Goal: Task Accomplishment & Management: Use online tool/utility

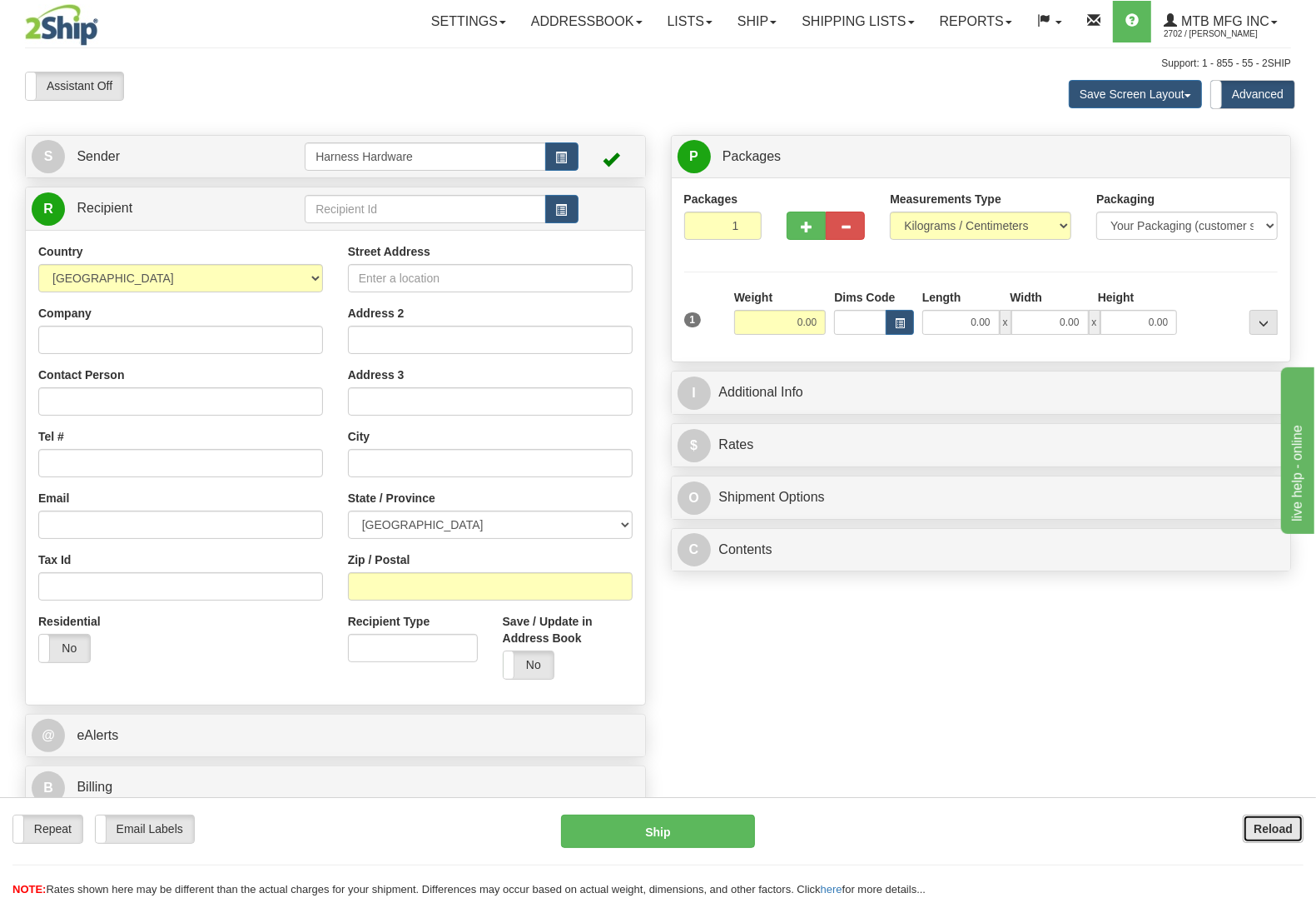
click at [1287, 826] on b "Reload" at bounding box center [1273, 828] width 39 height 13
click at [386, 209] on input "text" at bounding box center [425, 209] width 241 height 28
type input "grev"
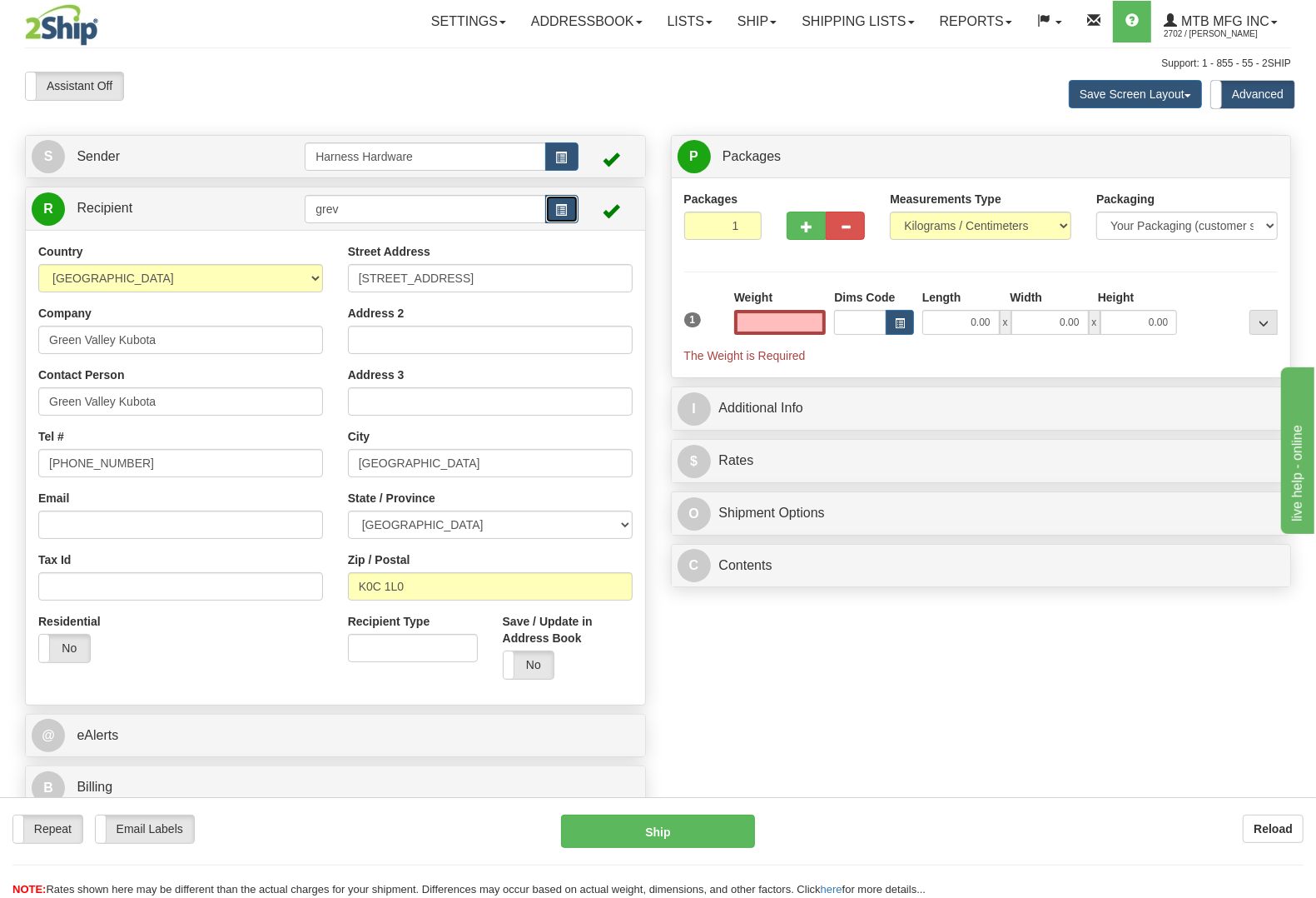
type input "0.00"
click at [572, 210] on button "button" at bounding box center [562, 209] width 34 height 28
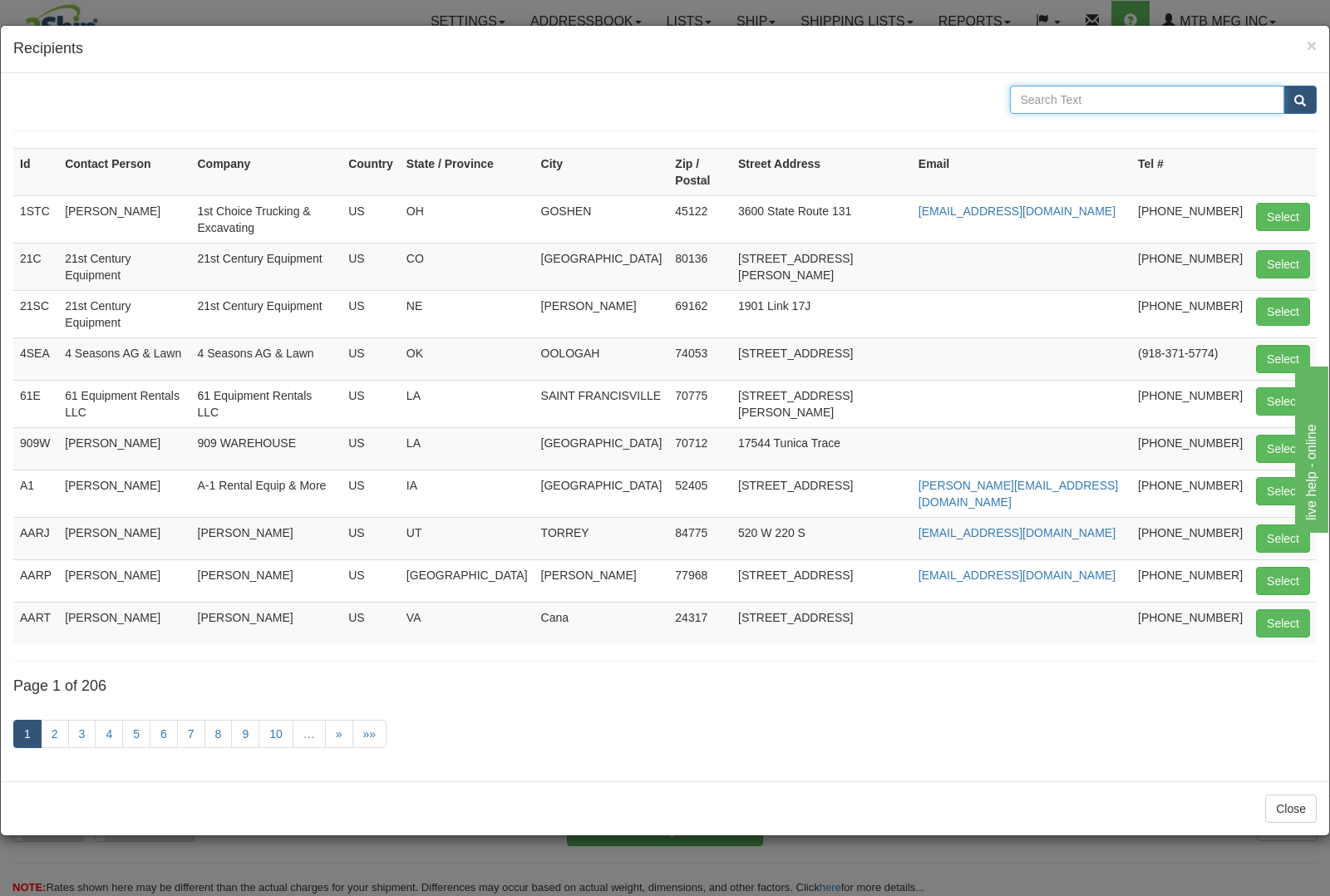
click at [1089, 93] on input "text" at bounding box center [1148, 100] width 275 height 28
type input "ridge pike"
click at [1283, 85] on button "submit" at bounding box center [1300, 100] width 33 height 28
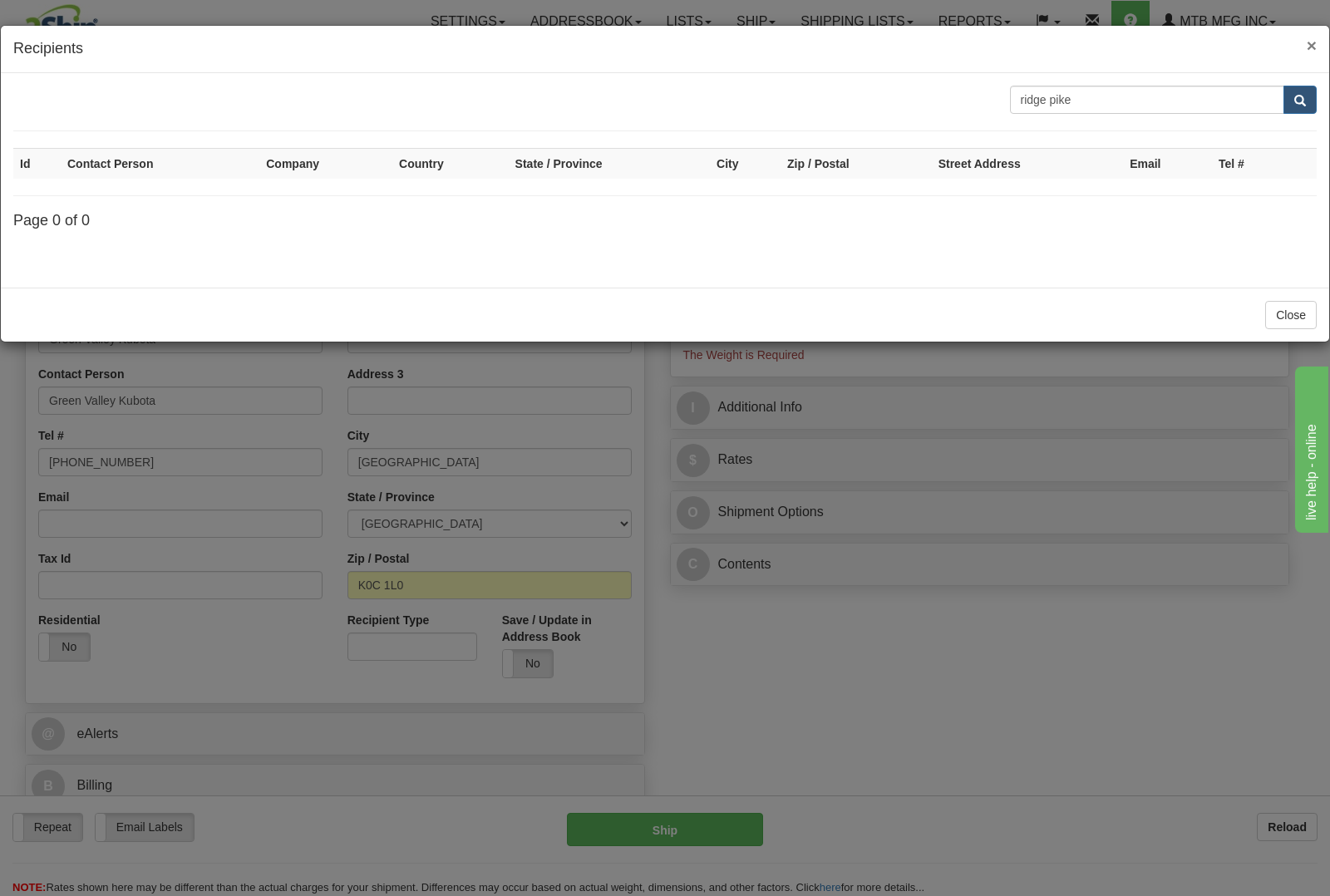
click at [1311, 37] on span "×" at bounding box center [1311, 46] width 10 height 19
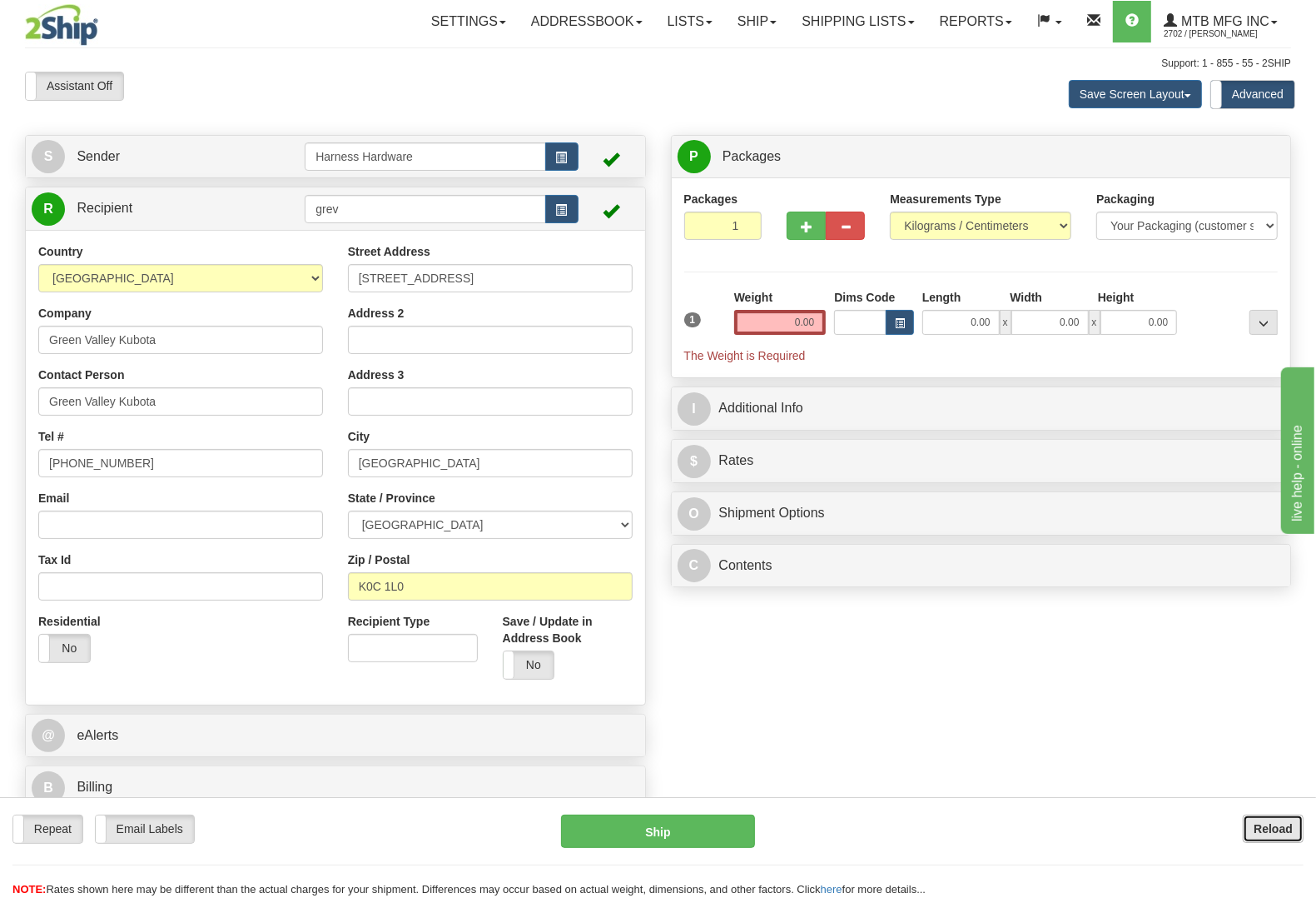
click at [1267, 826] on b "Reload" at bounding box center [1273, 828] width 39 height 13
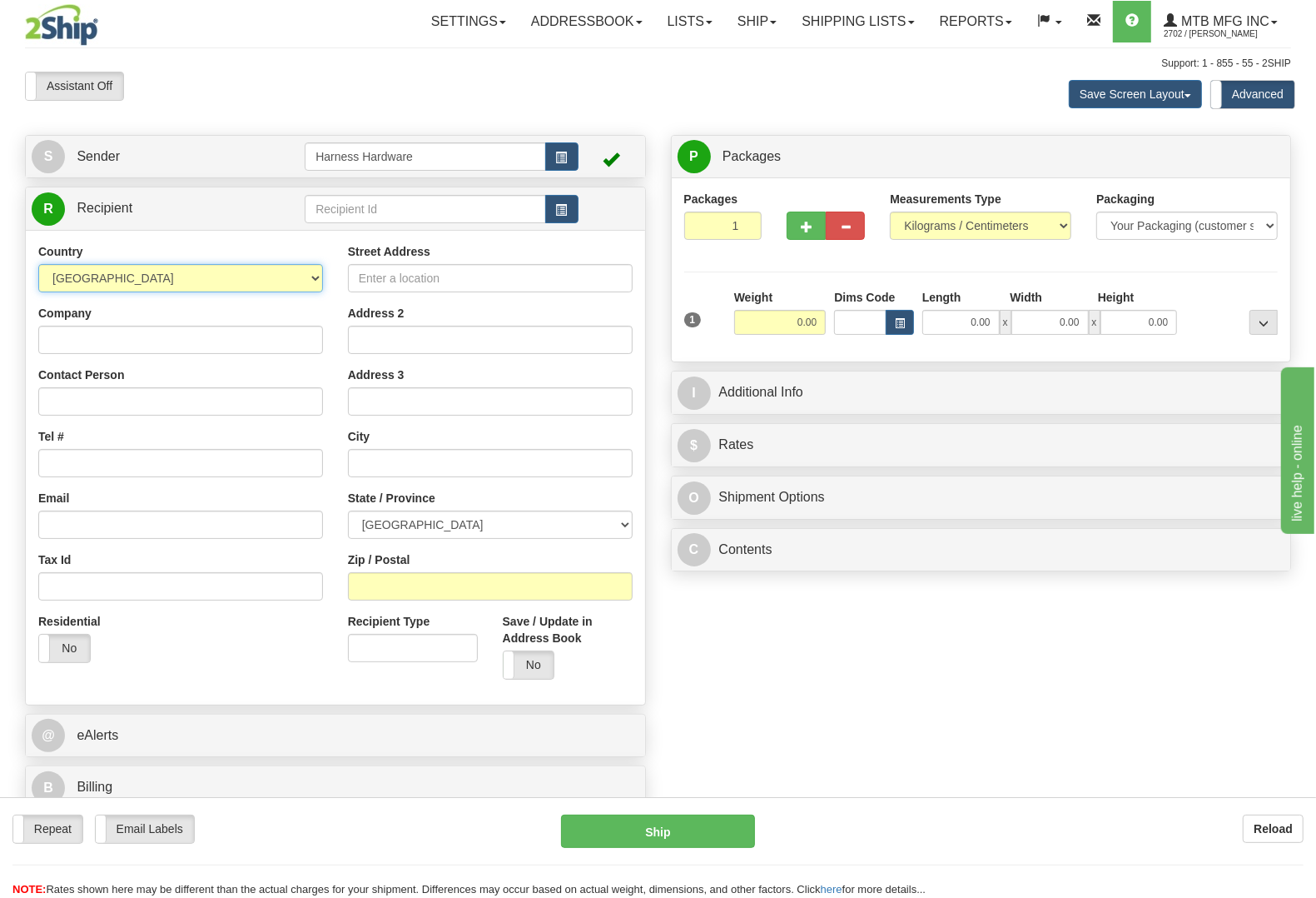
click at [221, 288] on select "AFGHANISTAN ALAND ISLANDS ALBANIA ALGERIA AMERICAN SAMOA ANDORRA ANGOLA ANGUILL…" at bounding box center [180, 278] width 285 height 28
select select "US"
click at [38, 265] on select "AFGHANISTAN ALAND ISLANDS ALBANIA ALGERIA AMERICAN SAMOA ANDORRA ANGOLA ANGUILL…" at bounding box center [180, 278] width 285 height 28
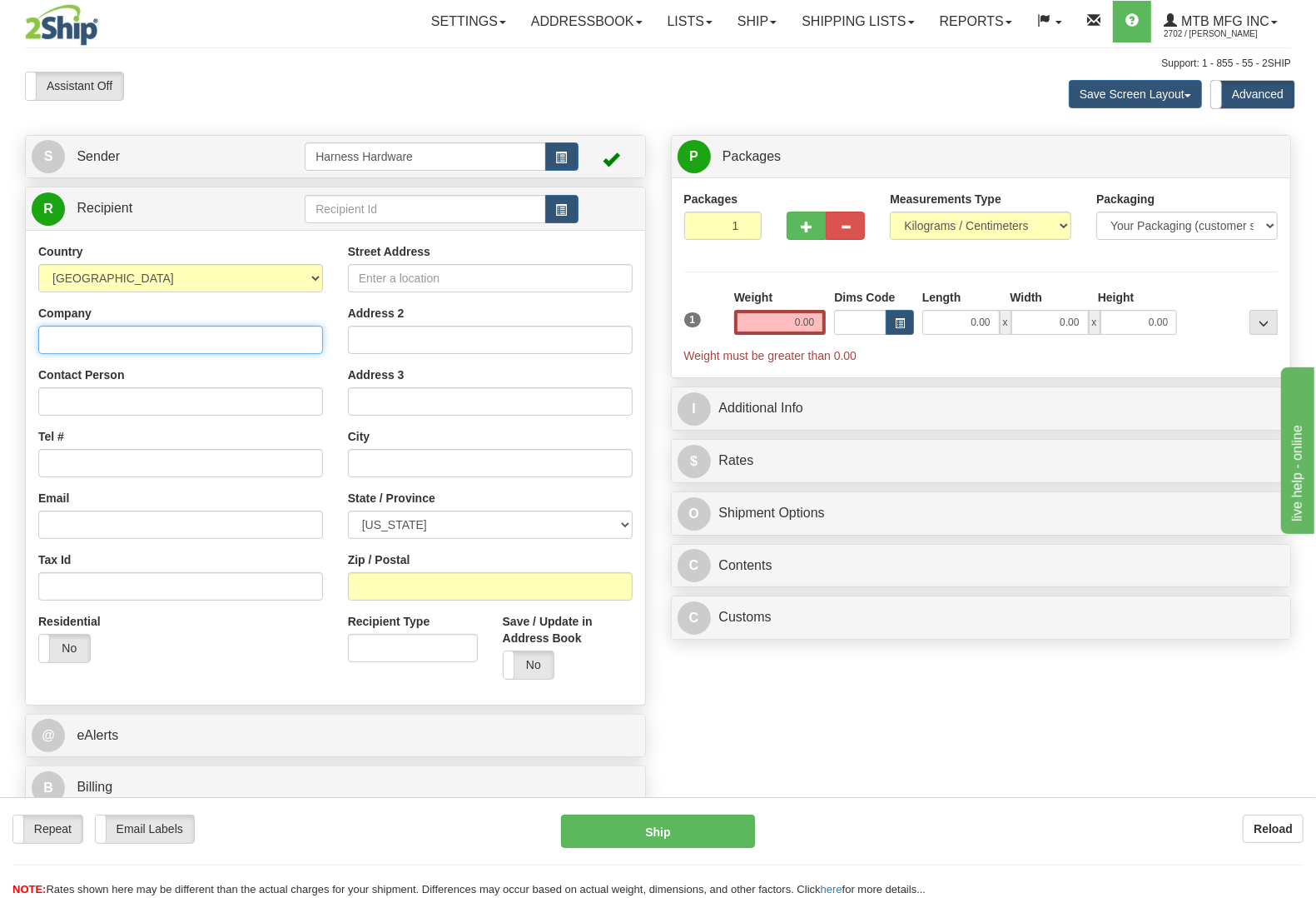
paste input "Green Valley Country Club"
type input "Green Valley Country Club"
click at [371, 206] on input "text" at bounding box center [425, 209] width 241 height 28
type input "GREVC"
click at [115, 404] on input "Contact Person" at bounding box center [180, 402] width 285 height 28
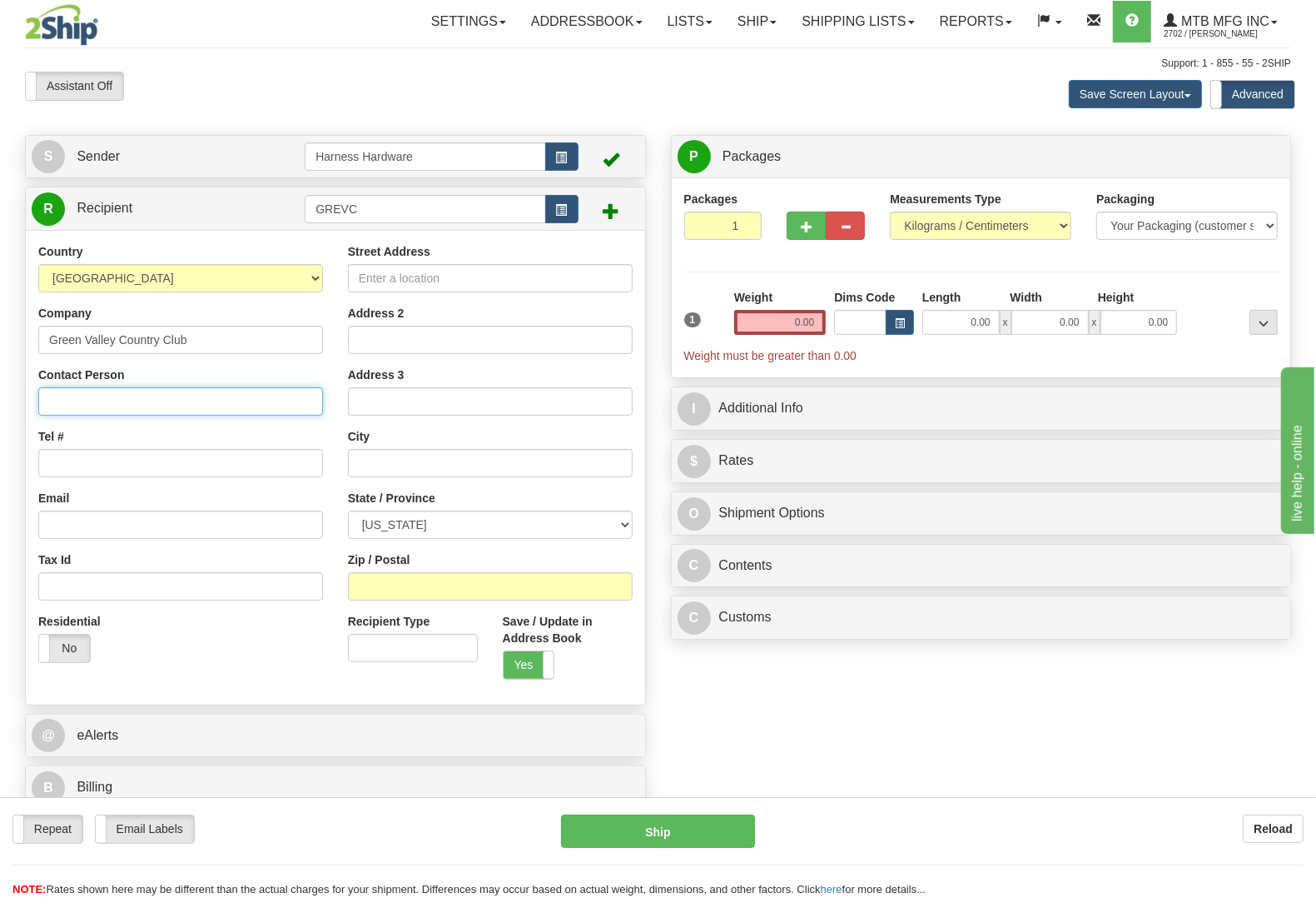
paste input "Matthew Herrmann"
type input "Matthew Herrmann"
click at [147, 464] on input "Tel #" at bounding box center [180, 463] width 285 height 28
paste input "484-250-3223"
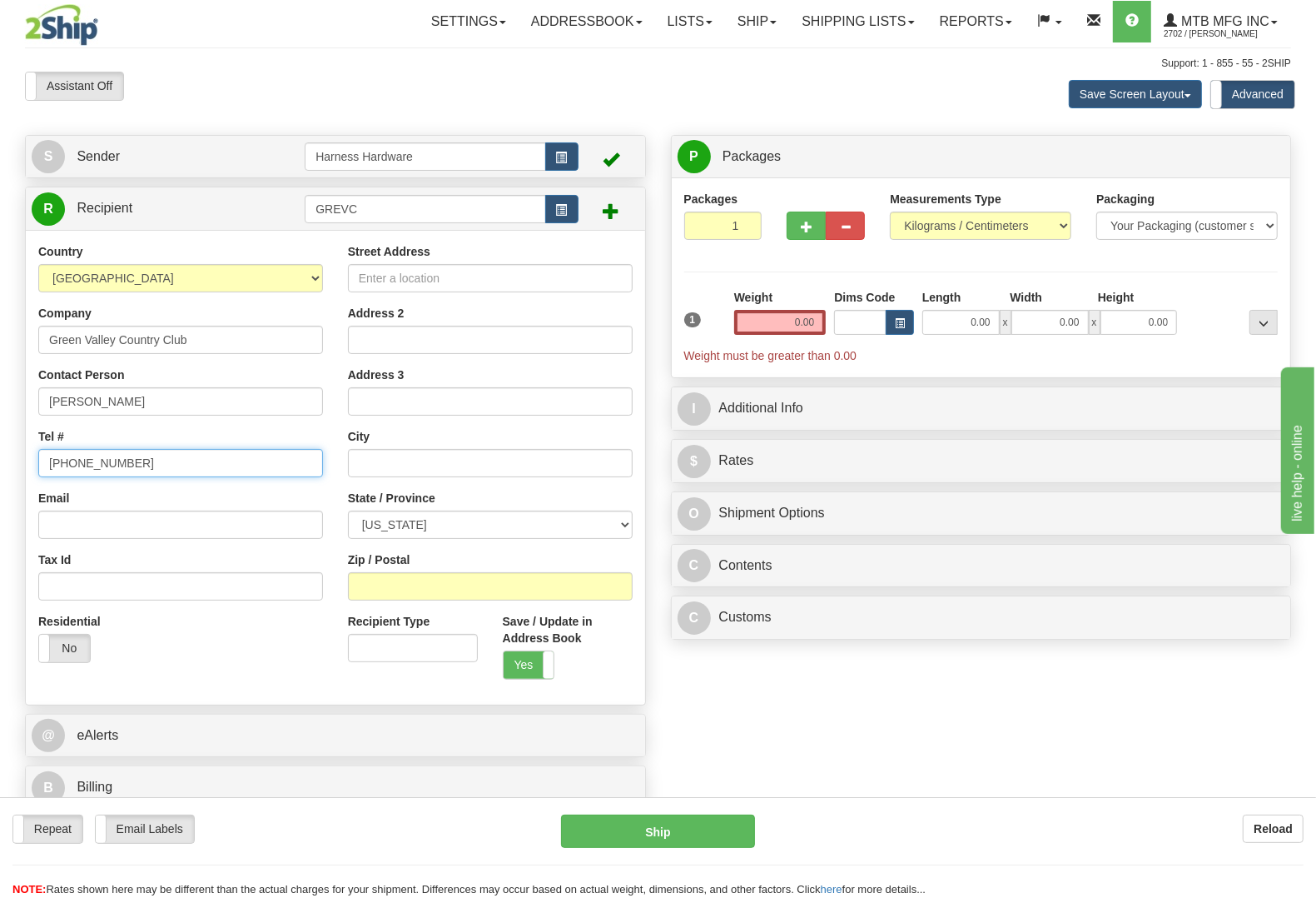
type input "484-250-3223"
drag, startPoint x: 626, startPoint y: 283, endPoint x: 618, endPoint y: 282, distance: 8.1
click at [625, 283] on input "Street Address" at bounding box center [490, 278] width 285 height 28
paste input "201 Ridge Pike"
type input "201 Ridge Pike"
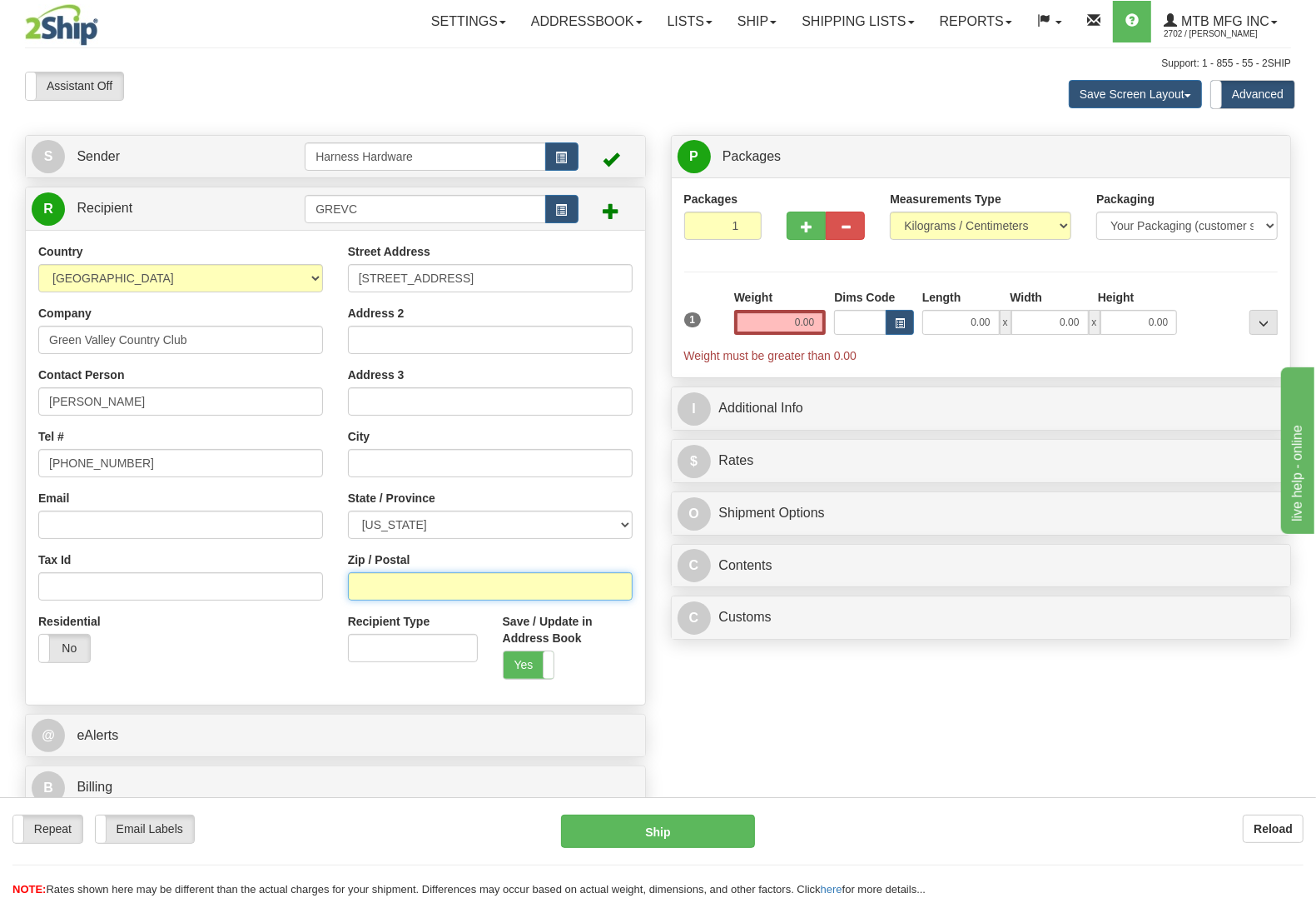
click at [515, 589] on input "Zip / Postal" at bounding box center [490, 586] width 285 height 28
paste input "19444"
type input "19444"
type input "LAFAYETTE HILL"
select select "PA"
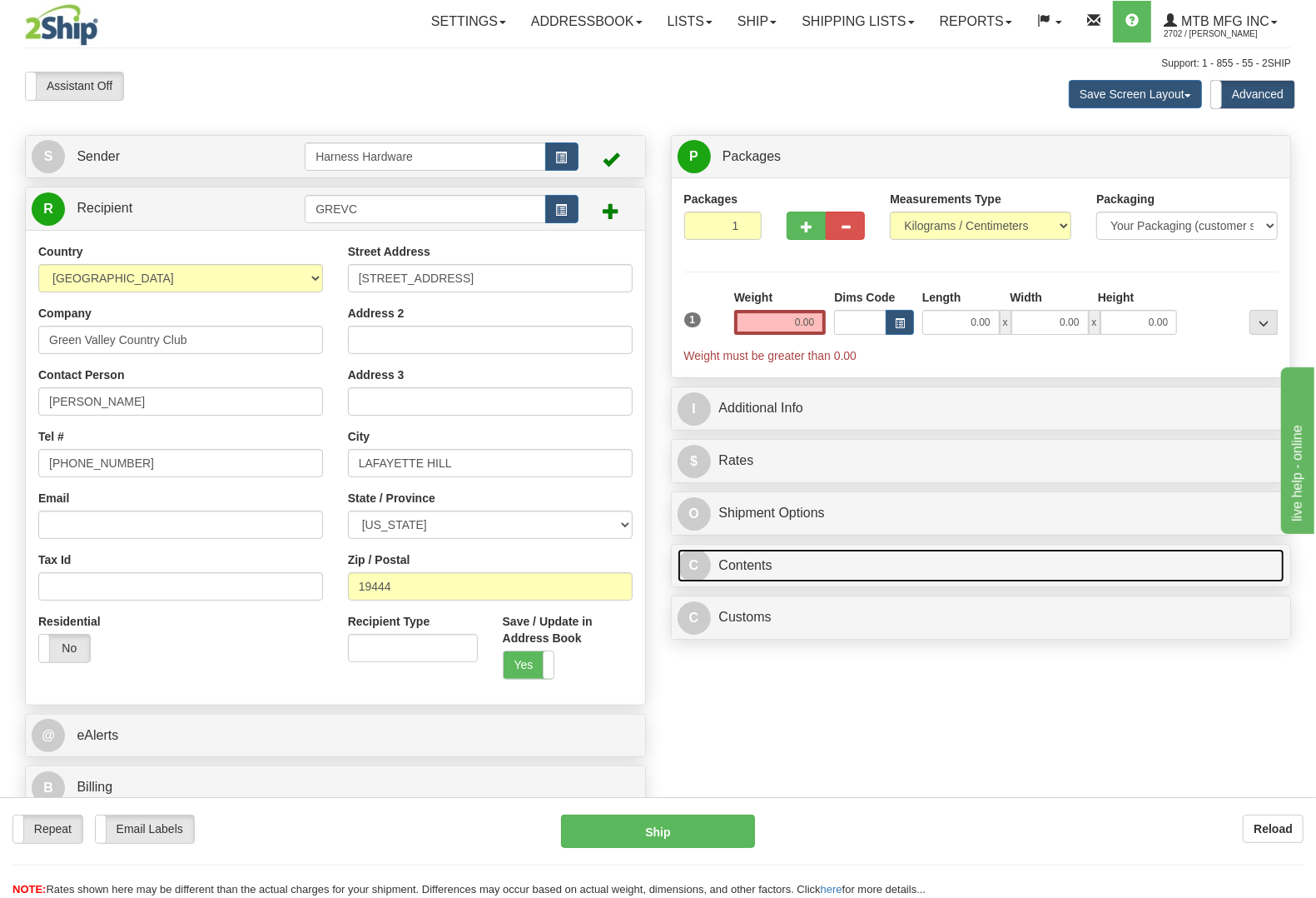
click at [768, 571] on link "C Contents" at bounding box center [981, 566] width 608 height 34
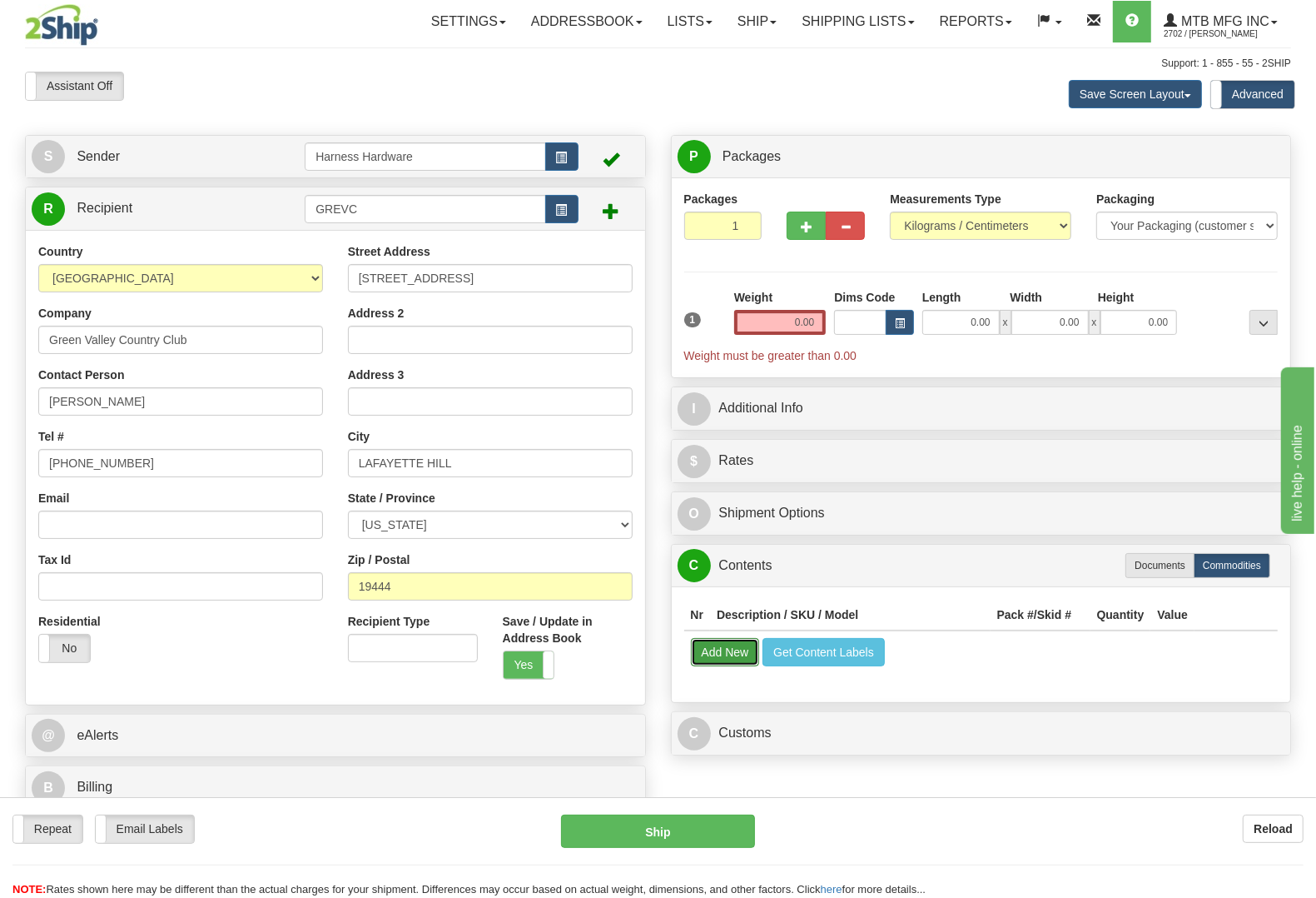
click at [726, 645] on button "Add New" at bounding box center [726, 652] width 69 height 28
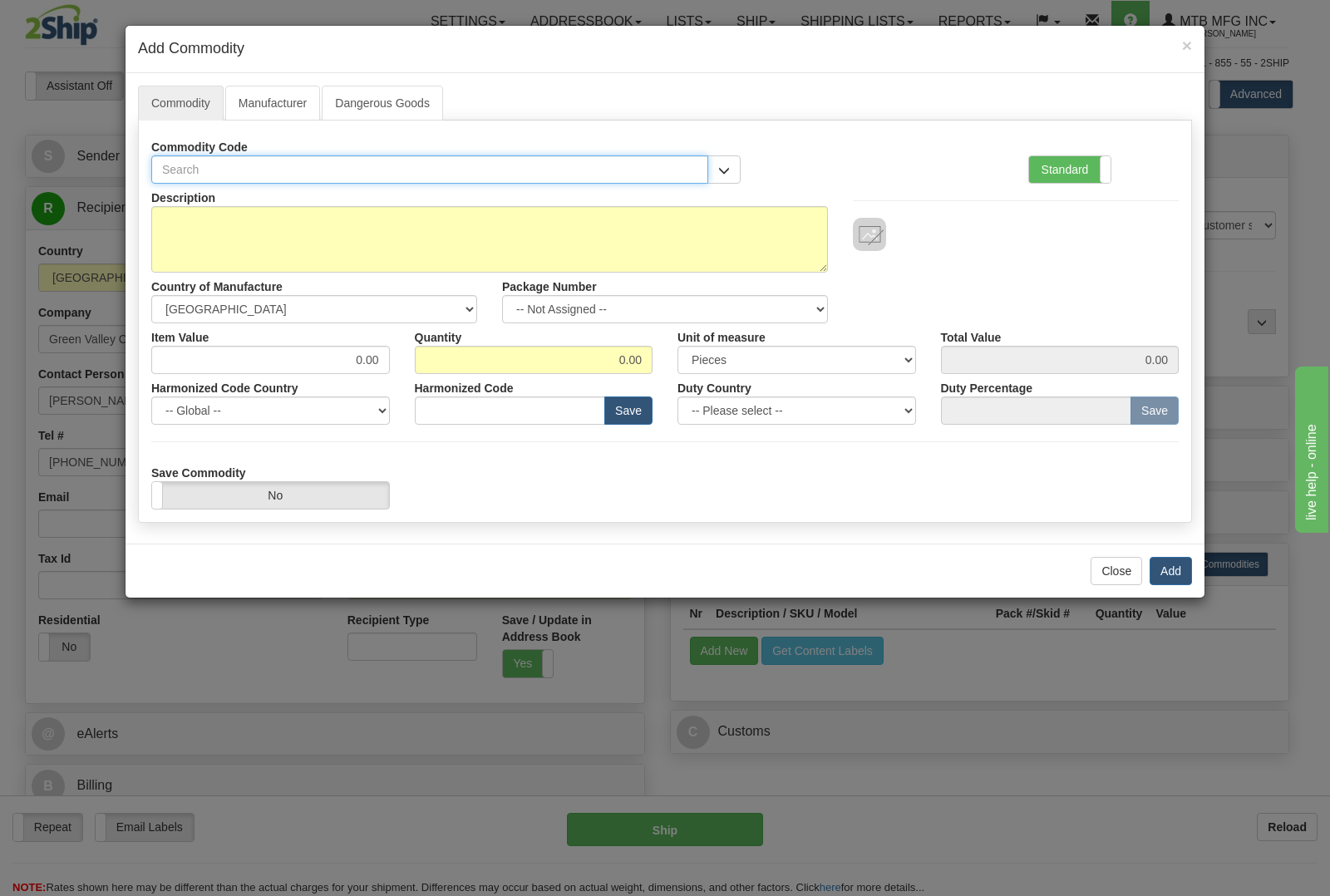
click at [563, 168] on input "text" at bounding box center [430, 169] width 557 height 28
type input "1627"
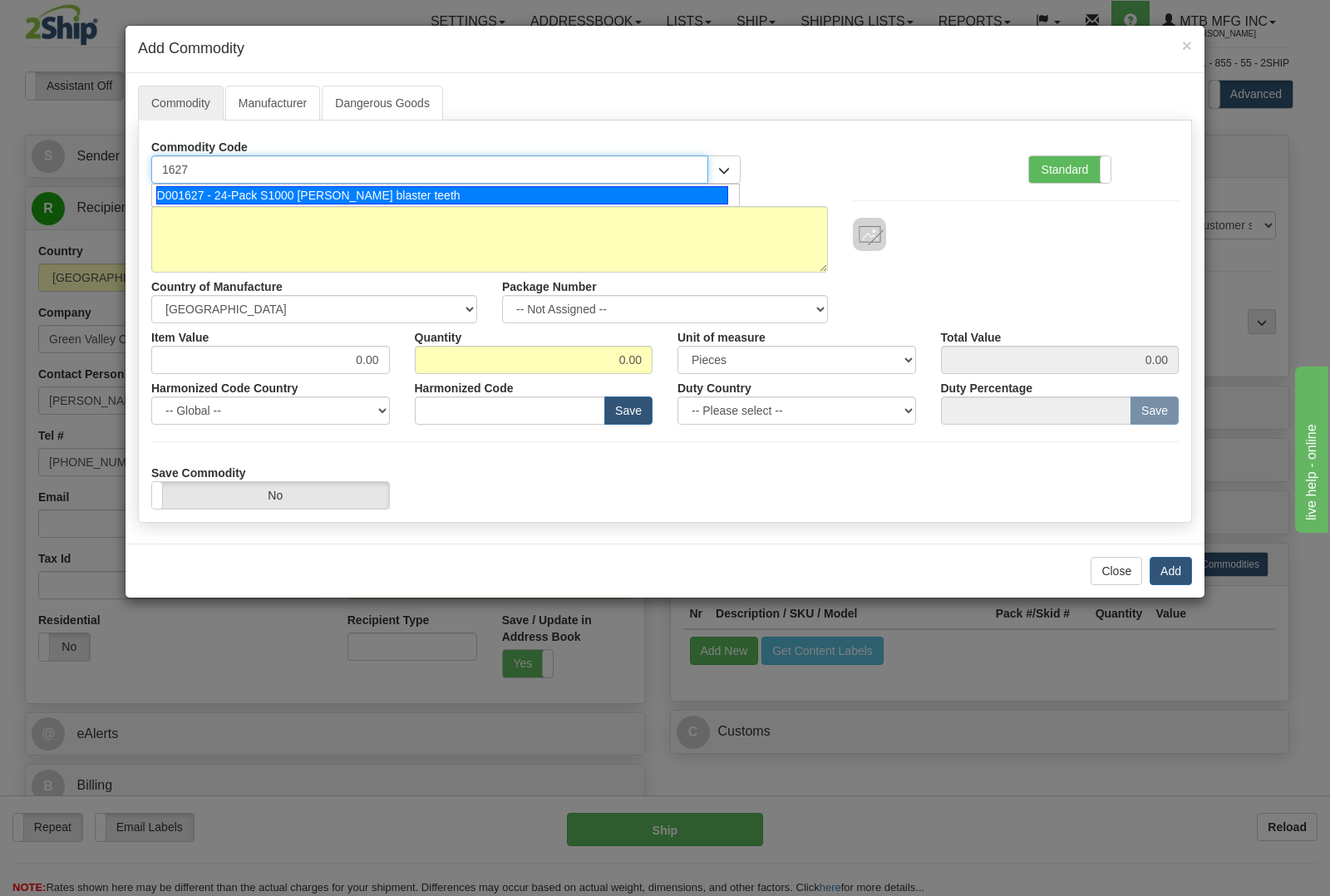
click at [563, 187] on div "D001627 - 24-Pack S1000 stump blaster teeth" at bounding box center [442, 195] width 573 height 19
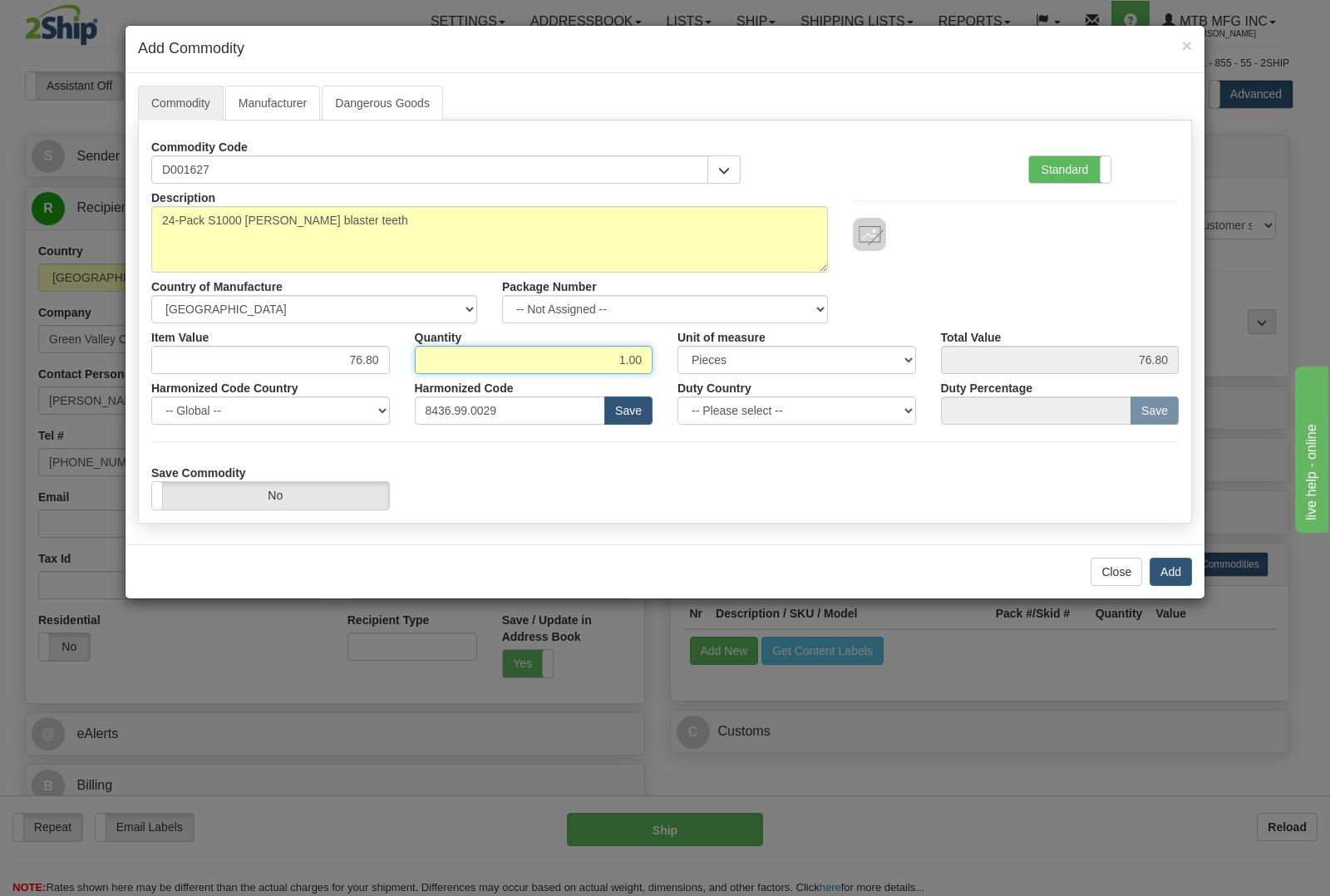
drag, startPoint x: 576, startPoint y: 358, endPoint x: 686, endPoint y: 374, distance: 111.2
click at [686, 374] on div "Description 24-Pack S1000 stump blaster teeth Country of Manufacture -- Unknown…" at bounding box center [665, 346] width 1028 height 326
type input "2"
type input "153.60"
click at [1178, 574] on button "Add" at bounding box center [1170, 572] width 42 height 28
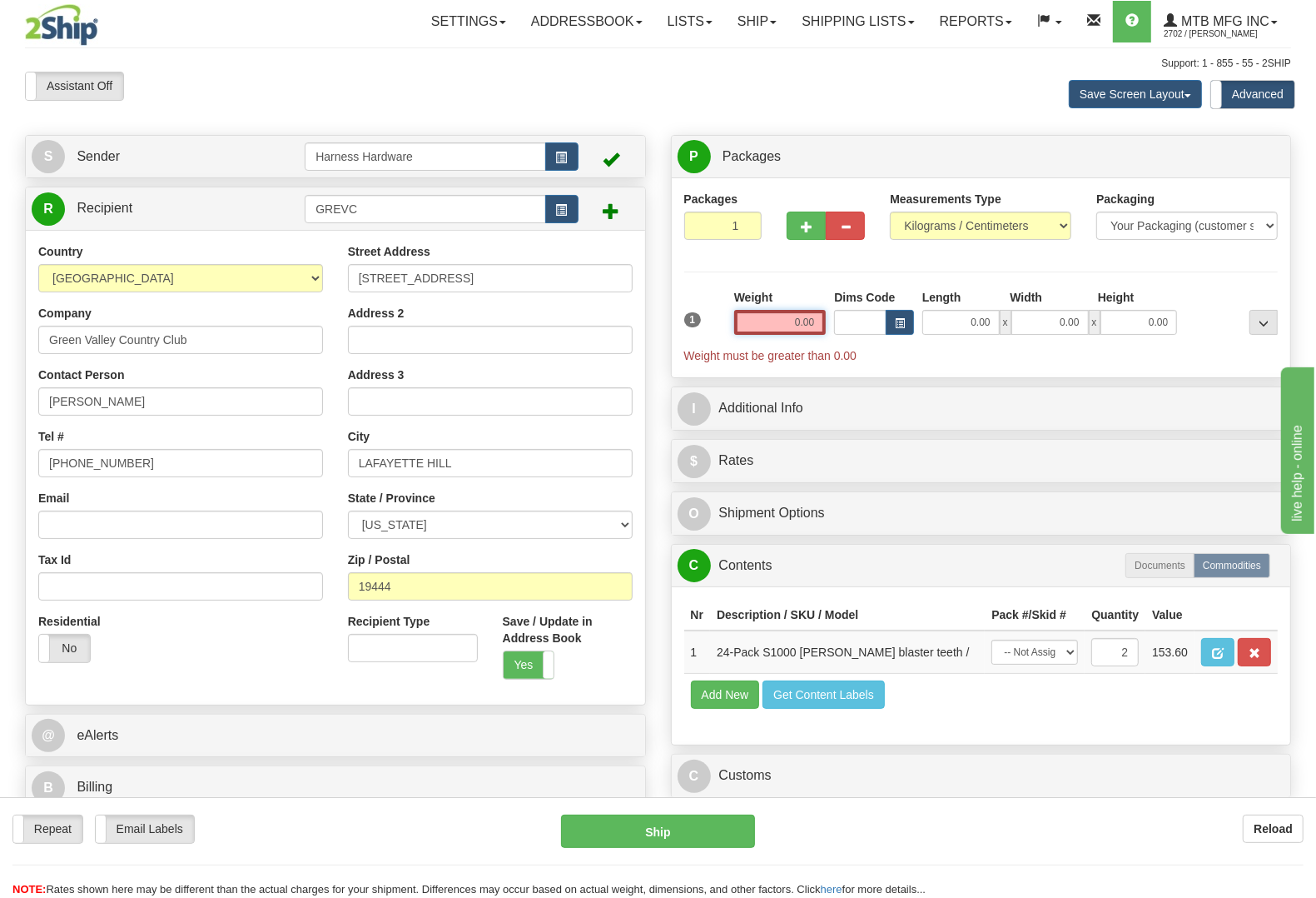
click at [786, 321] on input "0.00" at bounding box center [780, 322] width 93 height 25
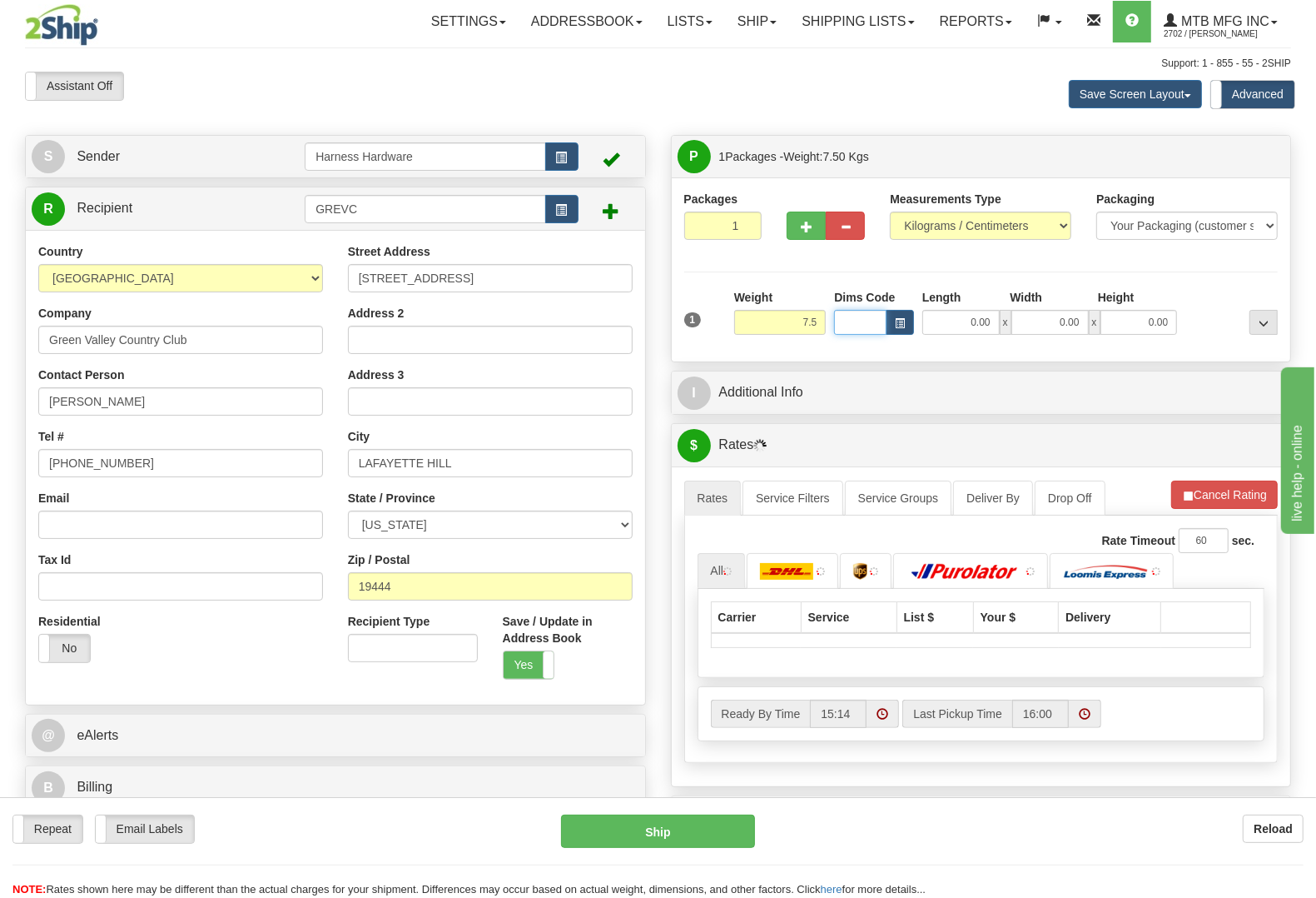
type input "7.50"
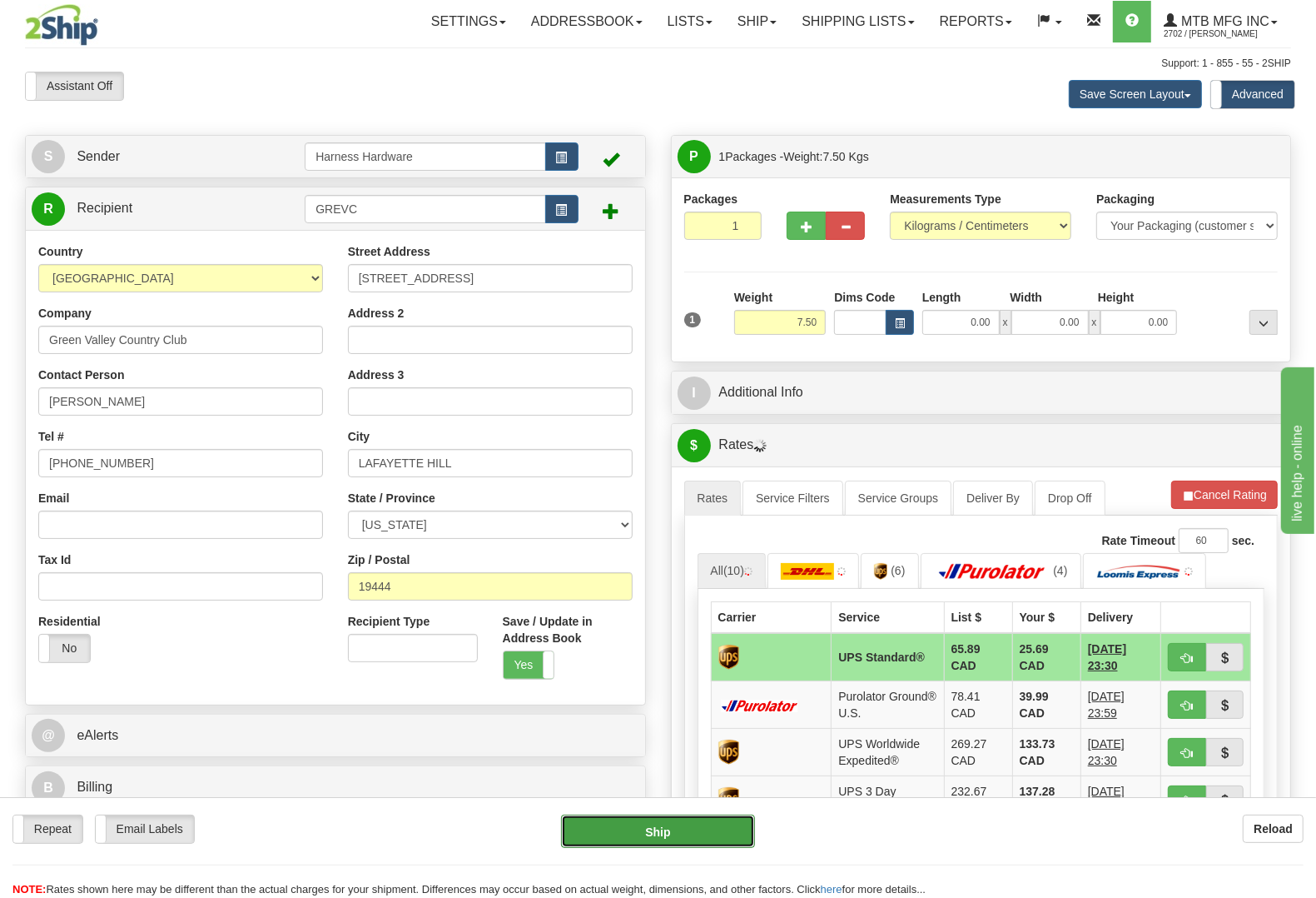
click at [696, 834] on button "Ship" at bounding box center [658, 831] width 194 height 34
type input "11"
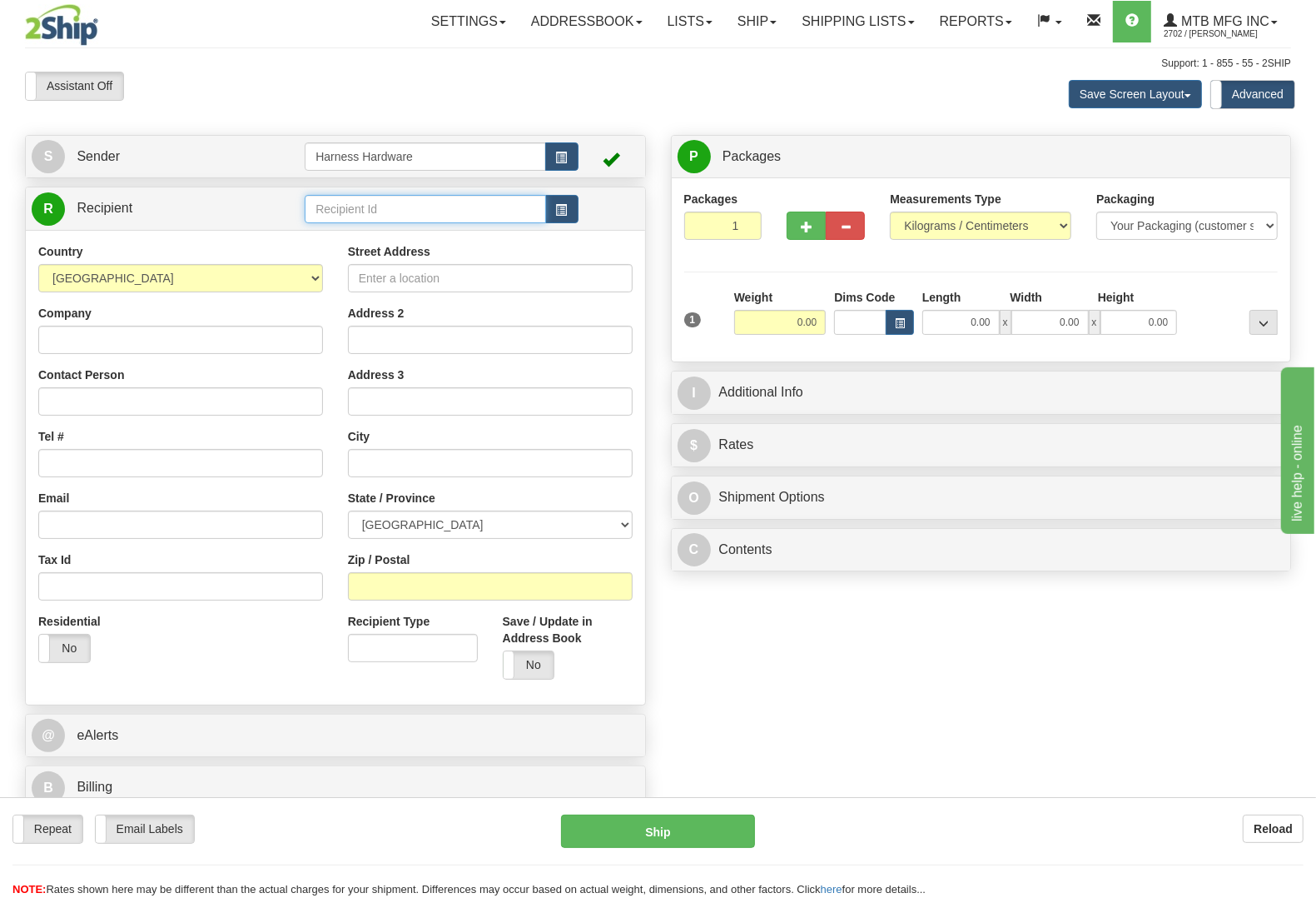
click at [348, 209] on input "text" at bounding box center [425, 209] width 241 height 28
type input "ROBH"
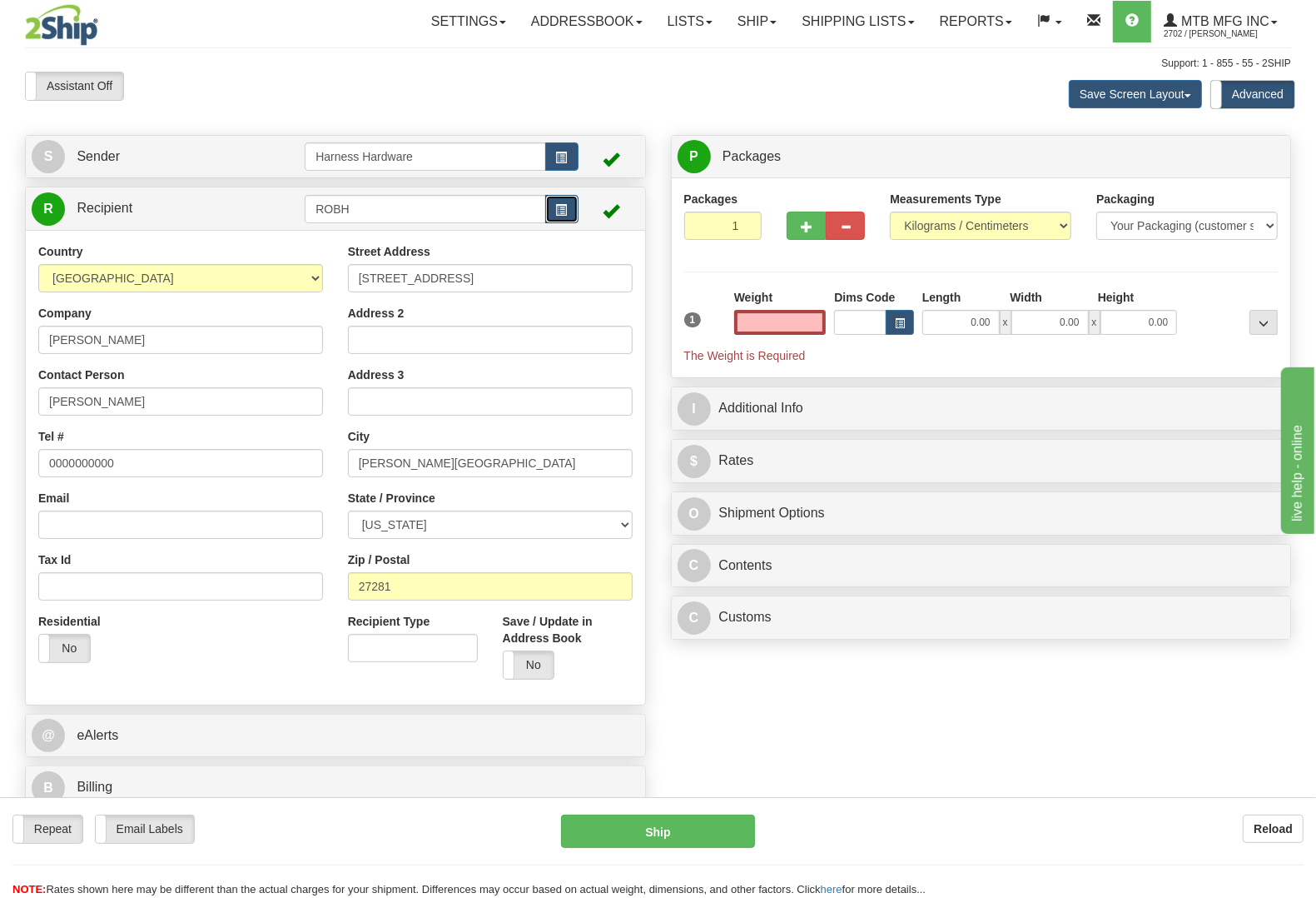
type input "0.00"
click at [553, 211] on button "button" at bounding box center [562, 209] width 34 height 28
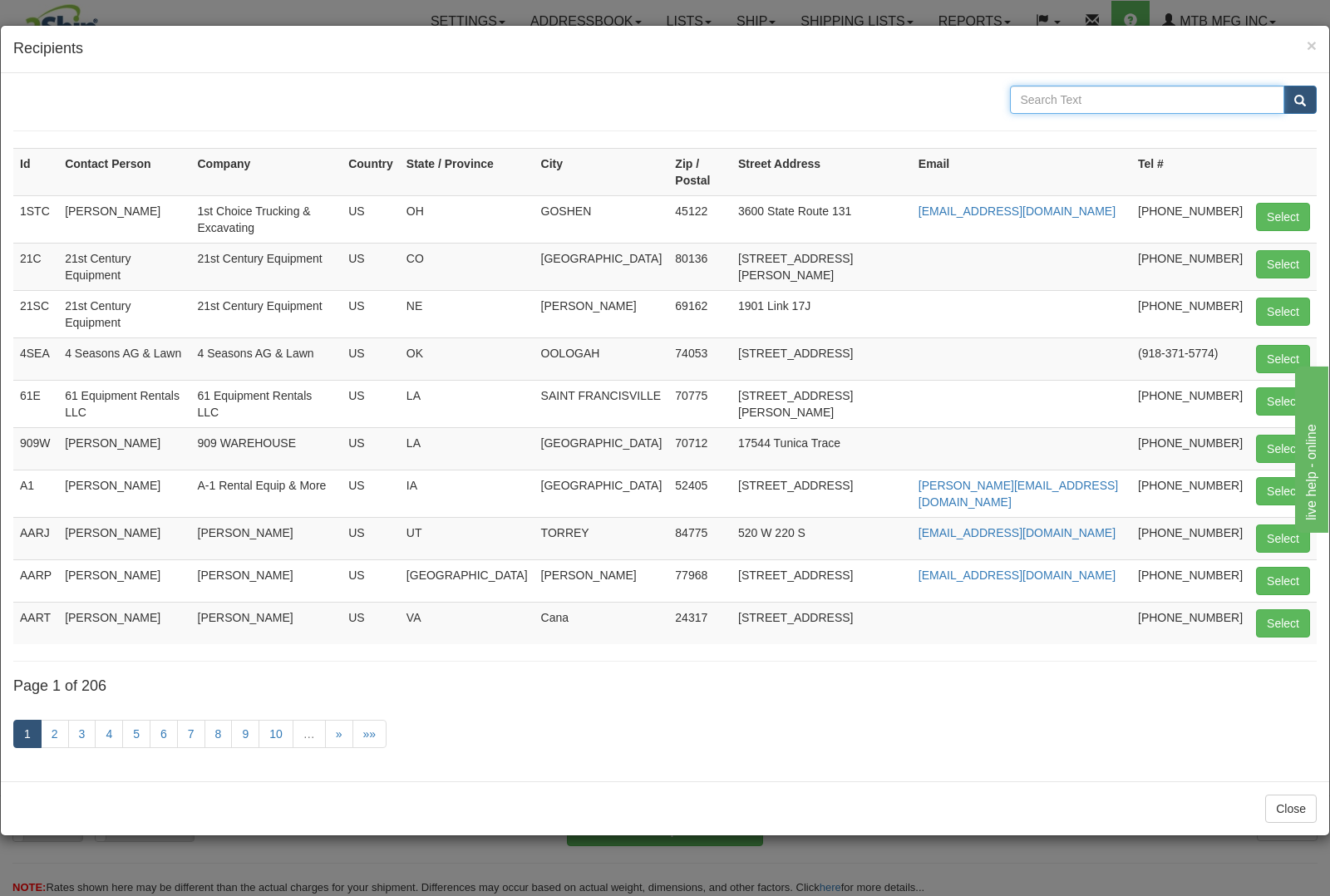
click at [1099, 97] on input "text" at bounding box center [1148, 100] width 275 height 28
type input "ROBSTOWN"
click at [1283, 85] on button "submit" at bounding box center [1300, 100] width 33 height 28
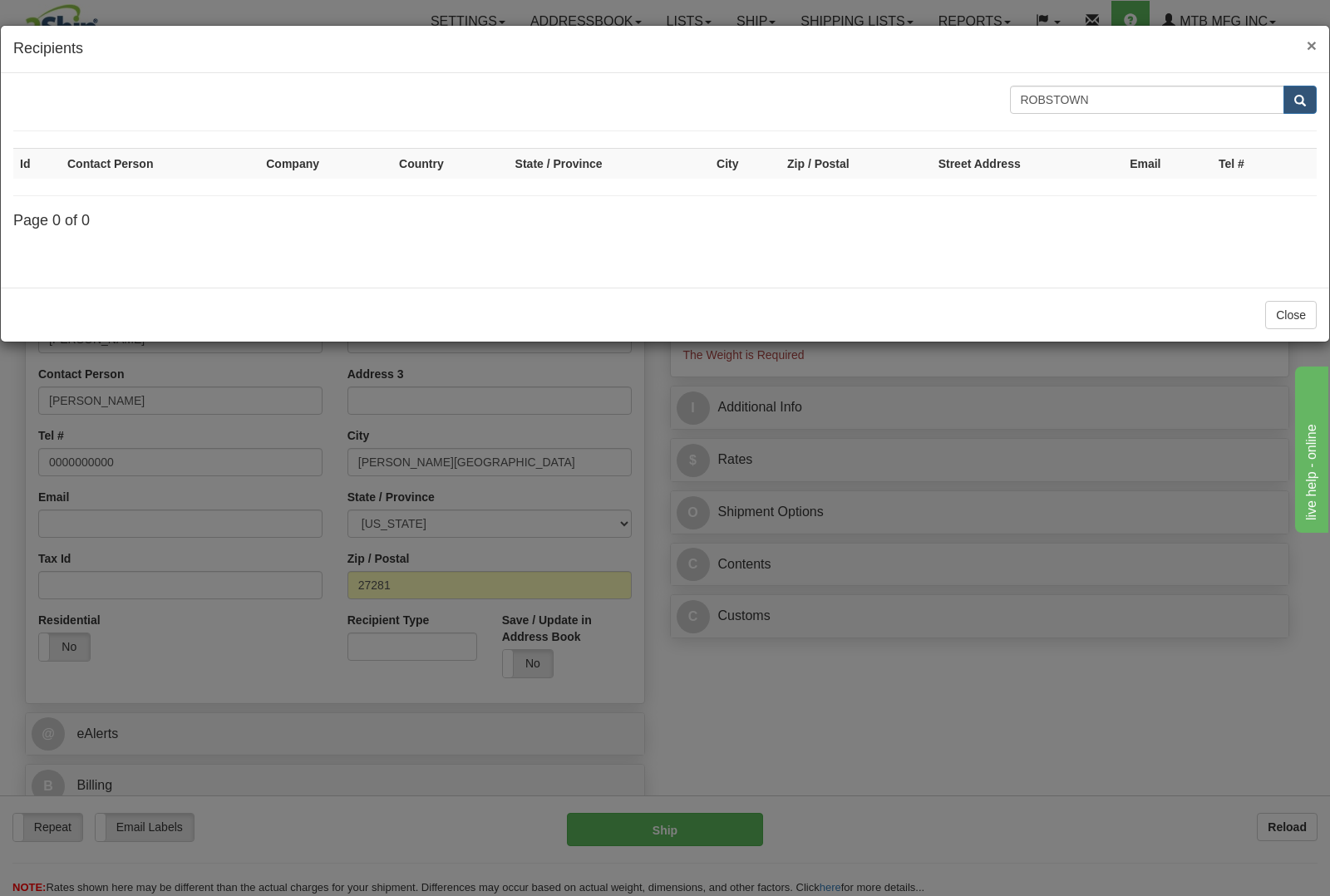
click at [1308, 39] on span "×" at bounding box center [1311, 46] width 10 height 19
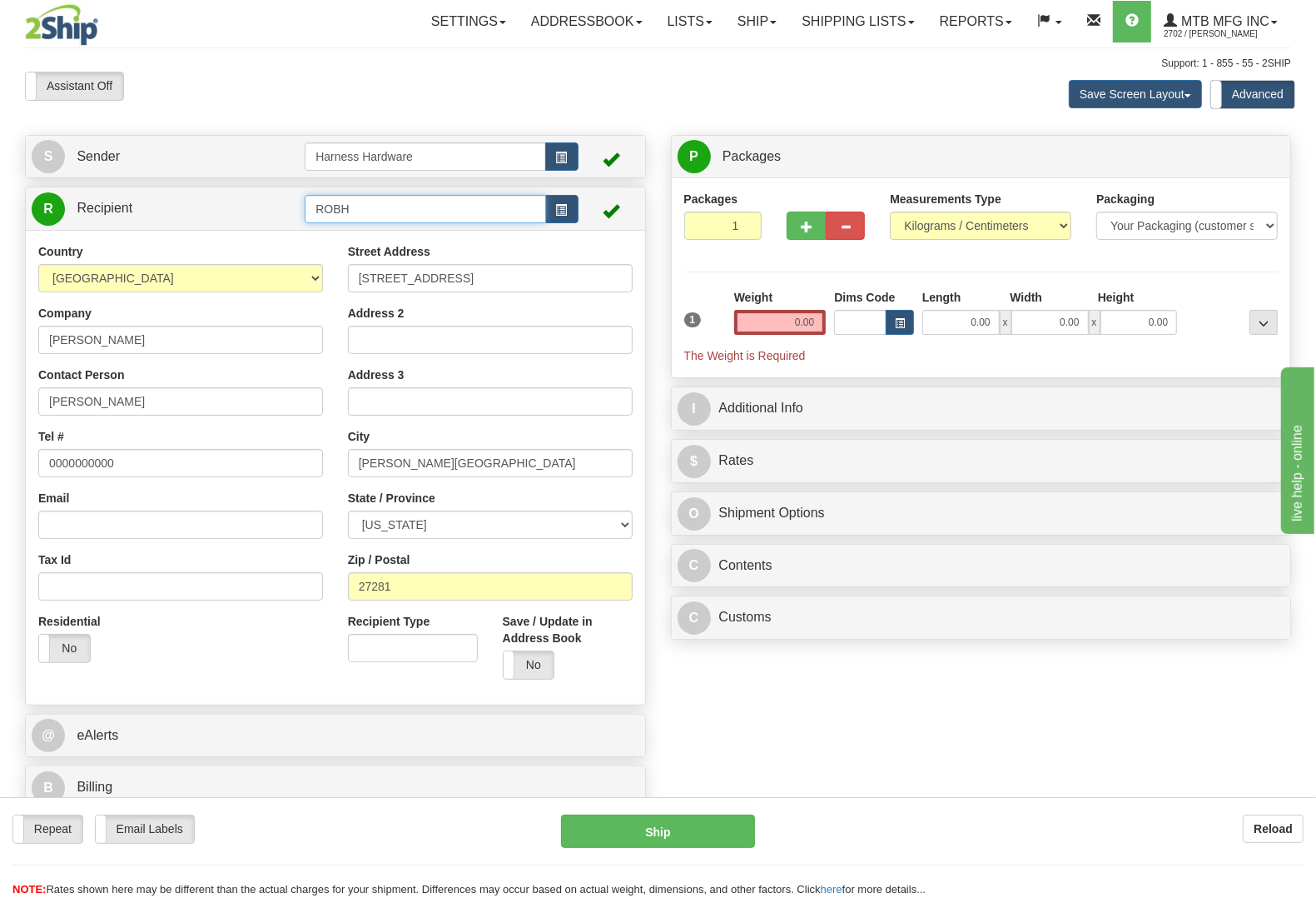
drag, startPoint x: 403, startPoint y: 211, endPoint x: 133, endPoint y: 214, distance: 270.0
click at [133, 214] on tr "R Recipient ROBH" at bounding box center [335, 208] width 608 height 34
type input "KINR"
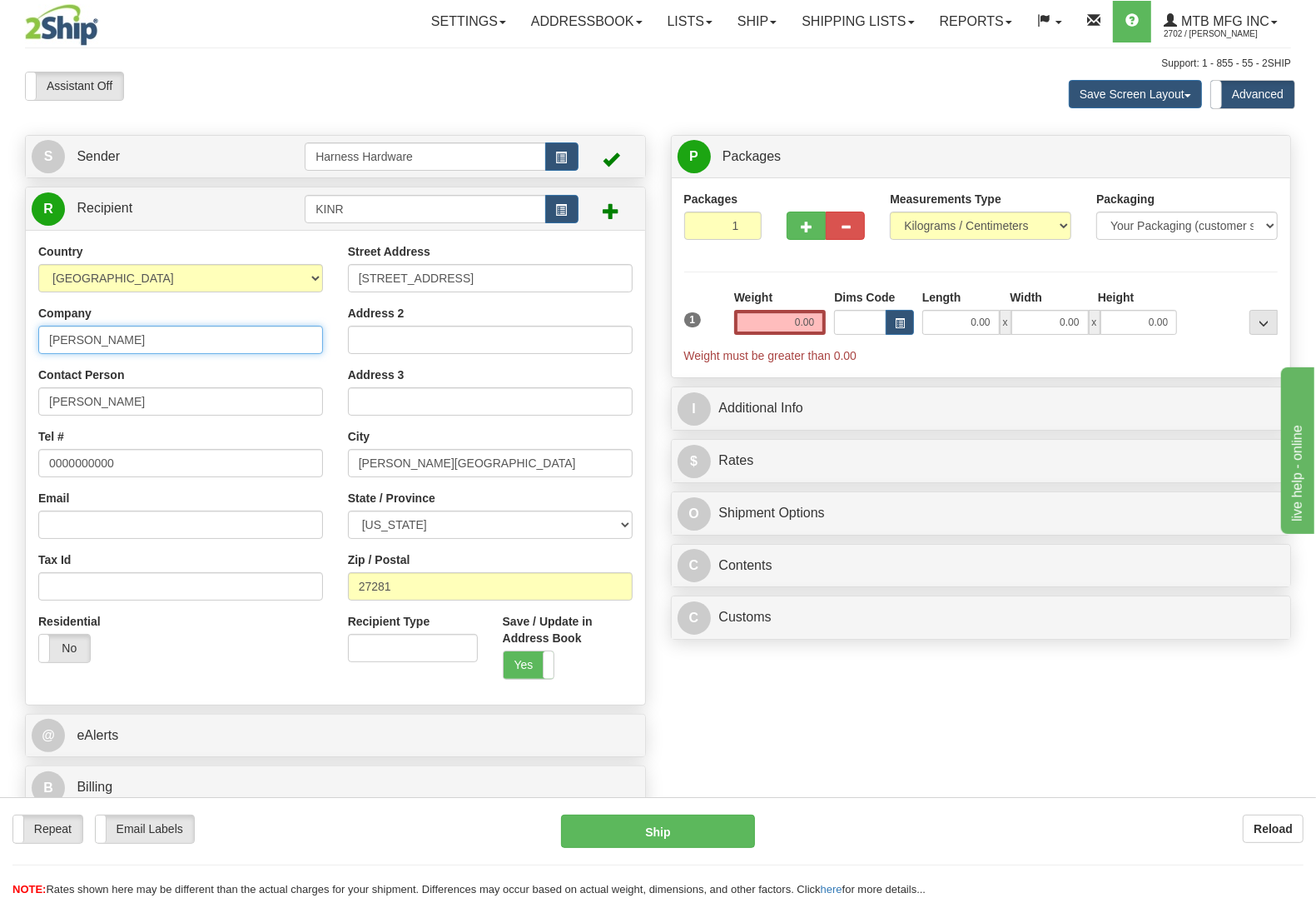
click at [177, 338] on input "Robert Henry" at bounding box center [180, 340] width 285 height 28
paste input "King Ranch AG & Turf"
type input "King Ranch AG & Turf"
paste input "King Ranch AG & Turf"
type input "King Ranch AG & Turf"
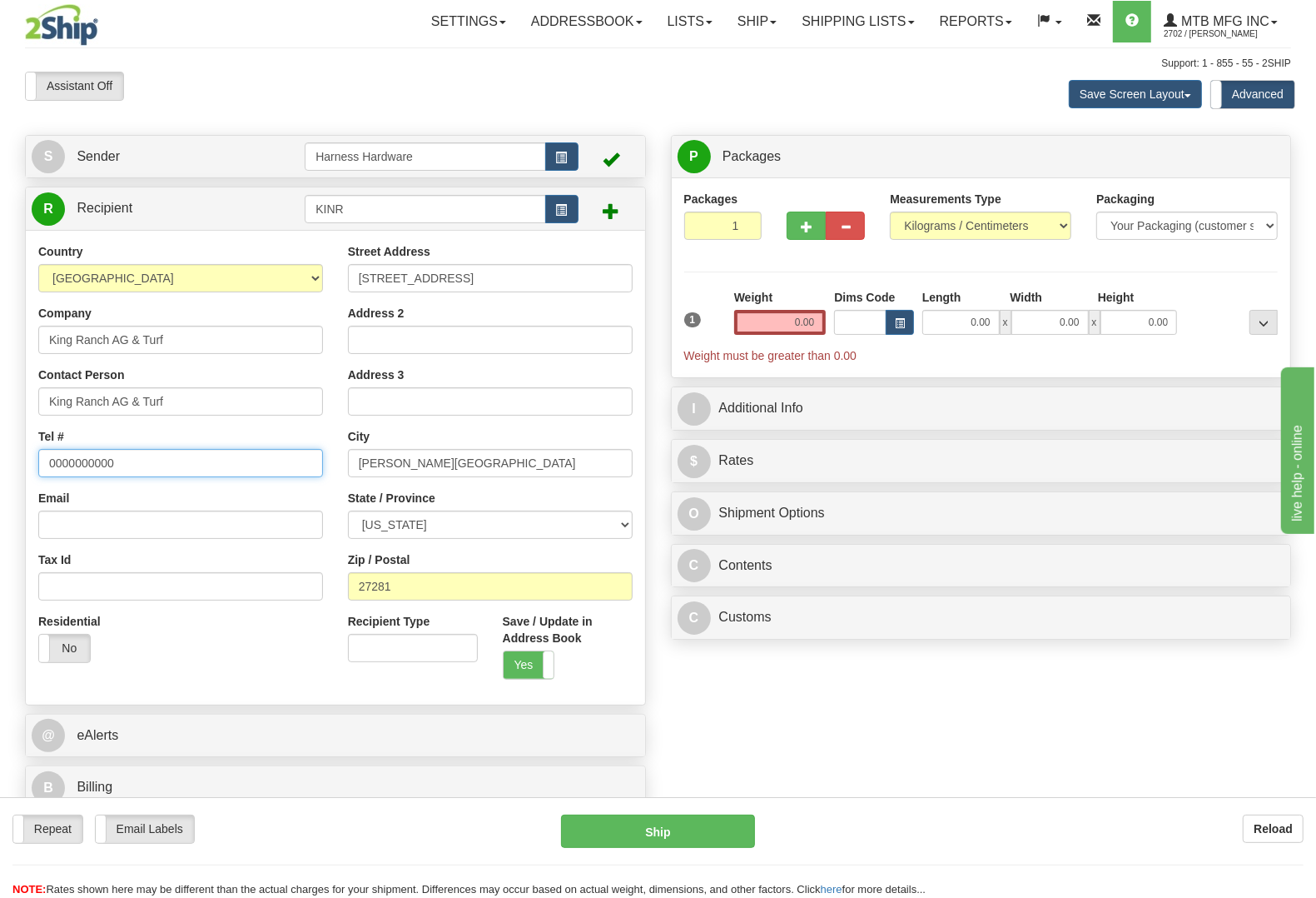
paste input "713-943-71"
type input "713-943-7100"
drag, startPoint x: 447, startPoint y: 277, endPoint x: 283, endPoint y: 287, distance: 164.3
click at [292, 287] on div "Country AFGHANISTAN ALAND ISLANDS ALBANIA ALGERIA AMERICAN SAMOA ANDORRA ANGOLA…" at bounding box center [335, 466] width 620 height 448
paste input "3715 S. Sam Houston Pkwy E"
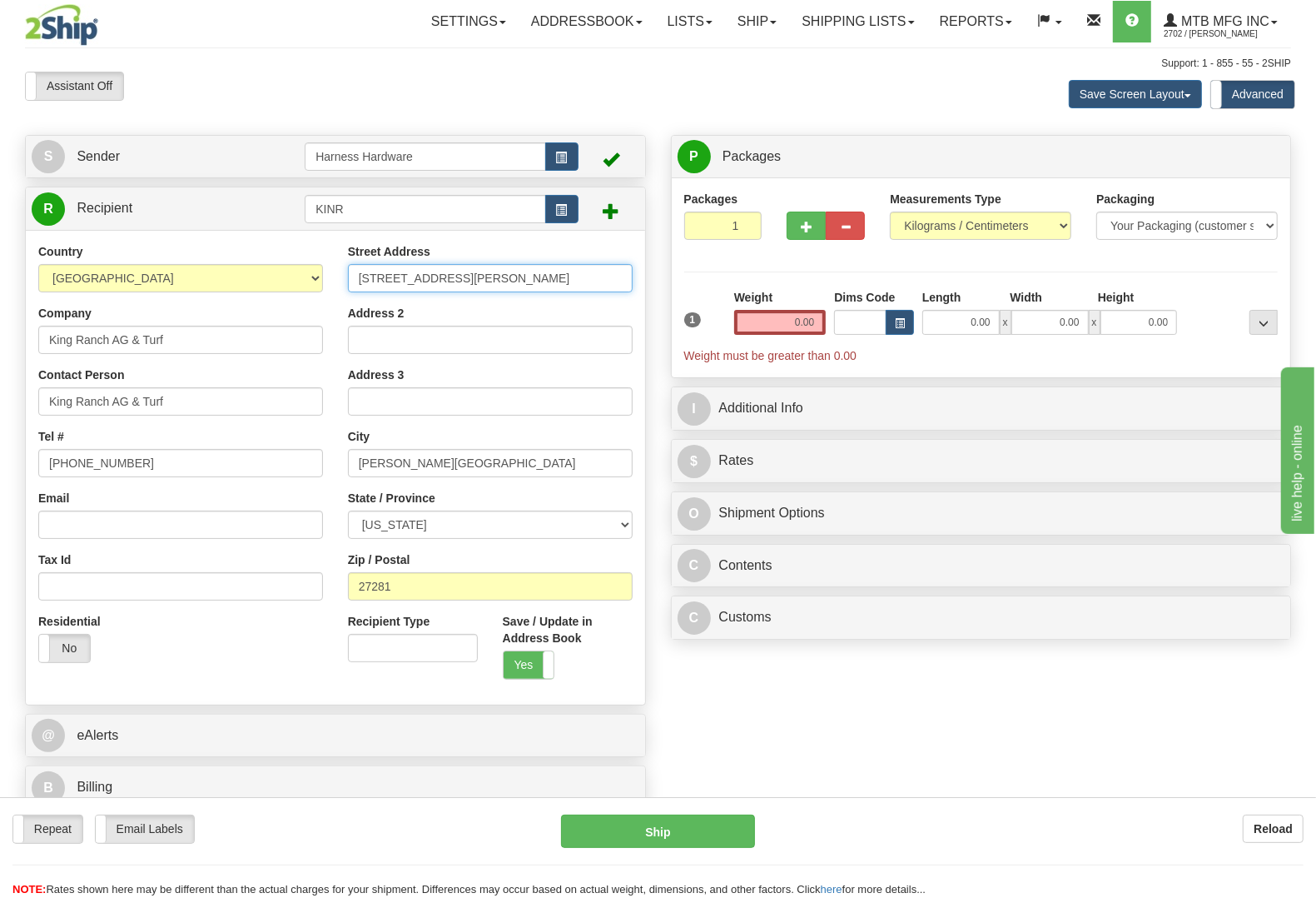
type input "3715 S. Sam Houston Pkwy E."
drag, startPoint x: 402, startPoint y: 585, endPoint x: 291, endPoint y: 583, distance: 111.0
click at [296, 581] on div "Country AFGHANISTAN ALAND ISLANDS ALBANIA ALGERIA AMERICAN SAMOA ANDORRA ANGOLA…" at bounding box center [335, 466] width 620 height 448
paste input "77047"
type input "77047"
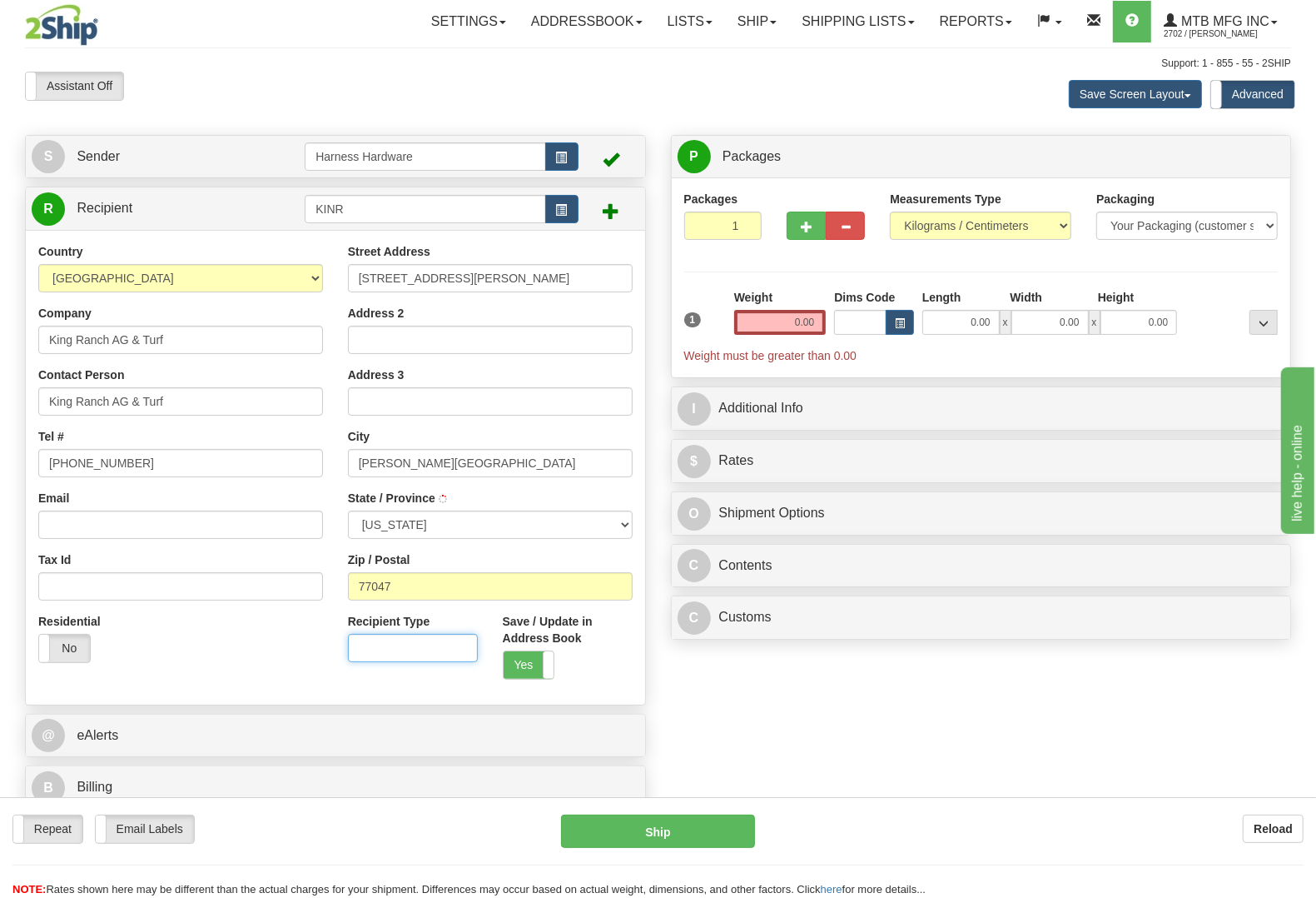
type input "HOUSTON"
select select "TX"
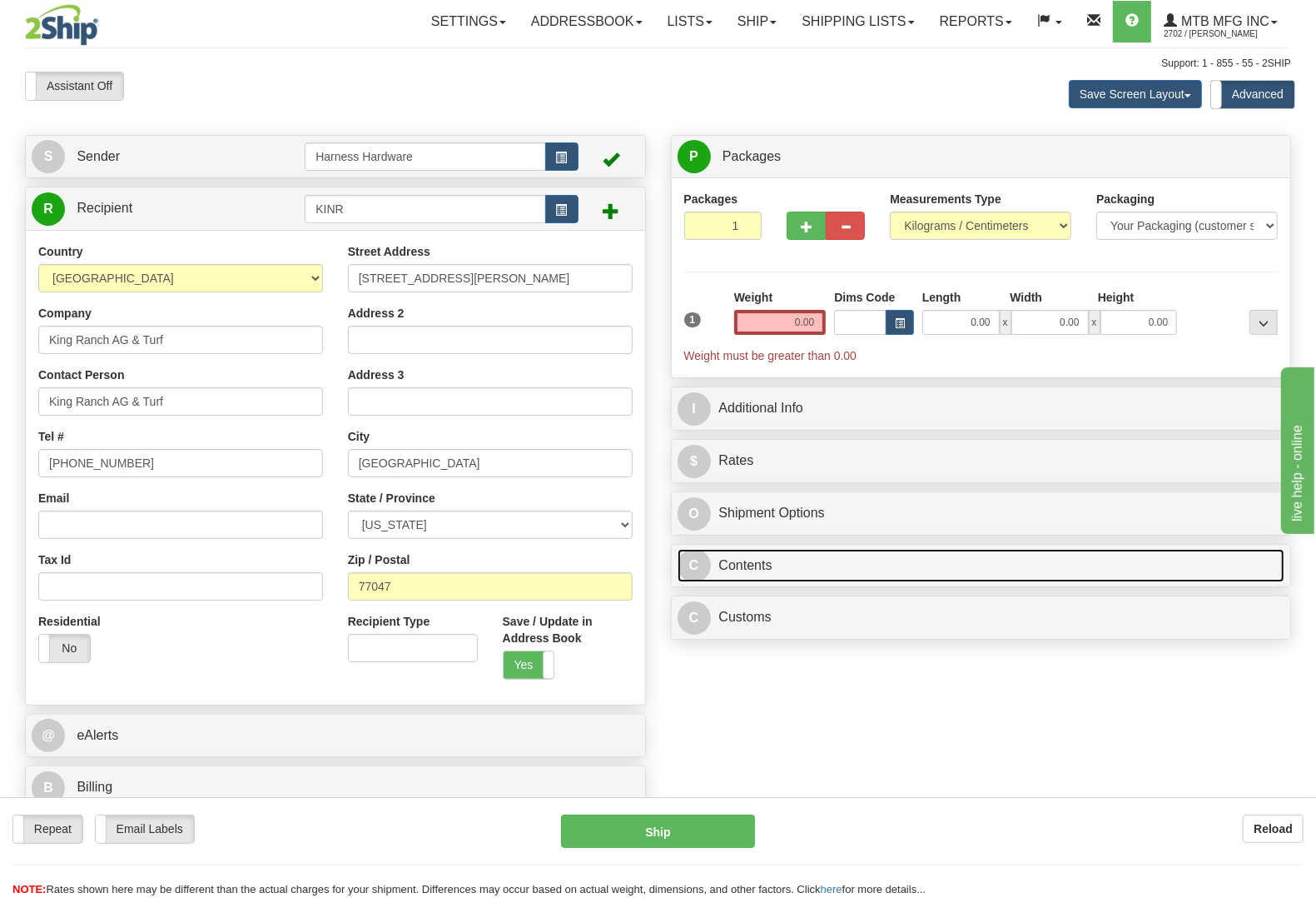
click at [760, 576] on link "C Contents" at bounding box center [981, 566] width 608 height 34
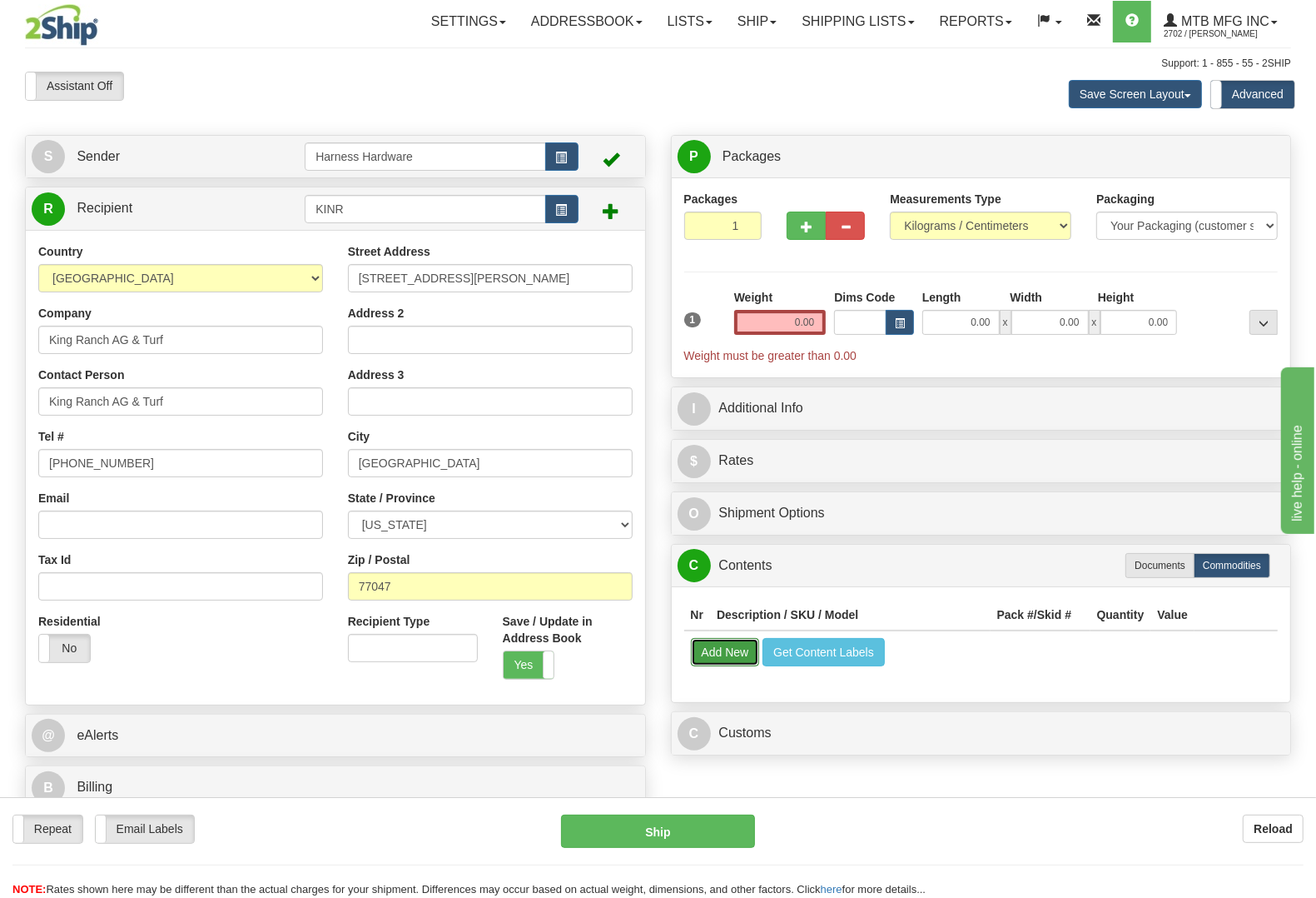
click at [728, 653] on button "Add New" at bounding box center [726, 652] width 69 height 28
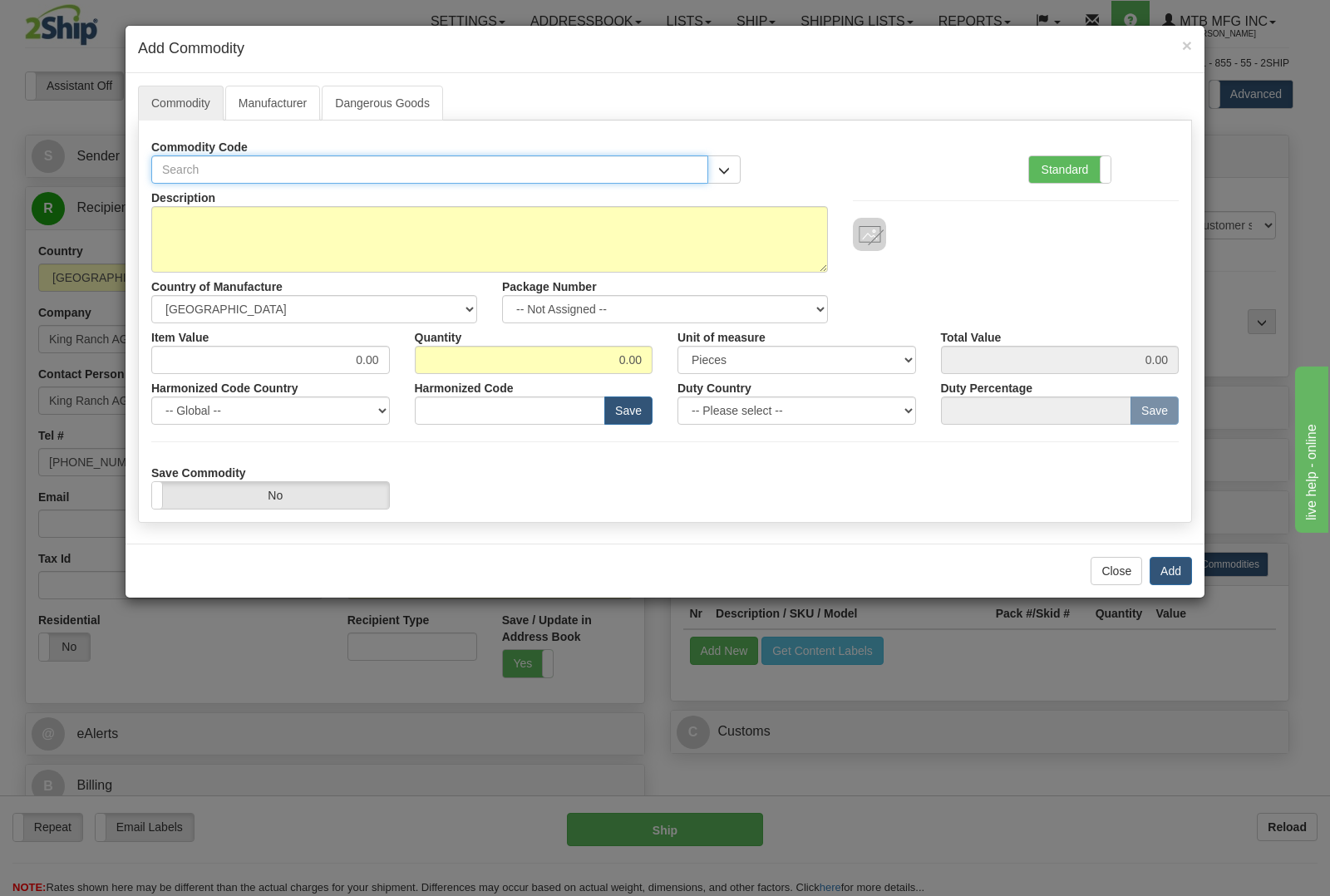
click at [293, 165] on input "text" at bounding box center [430, 169] width 557 height 28
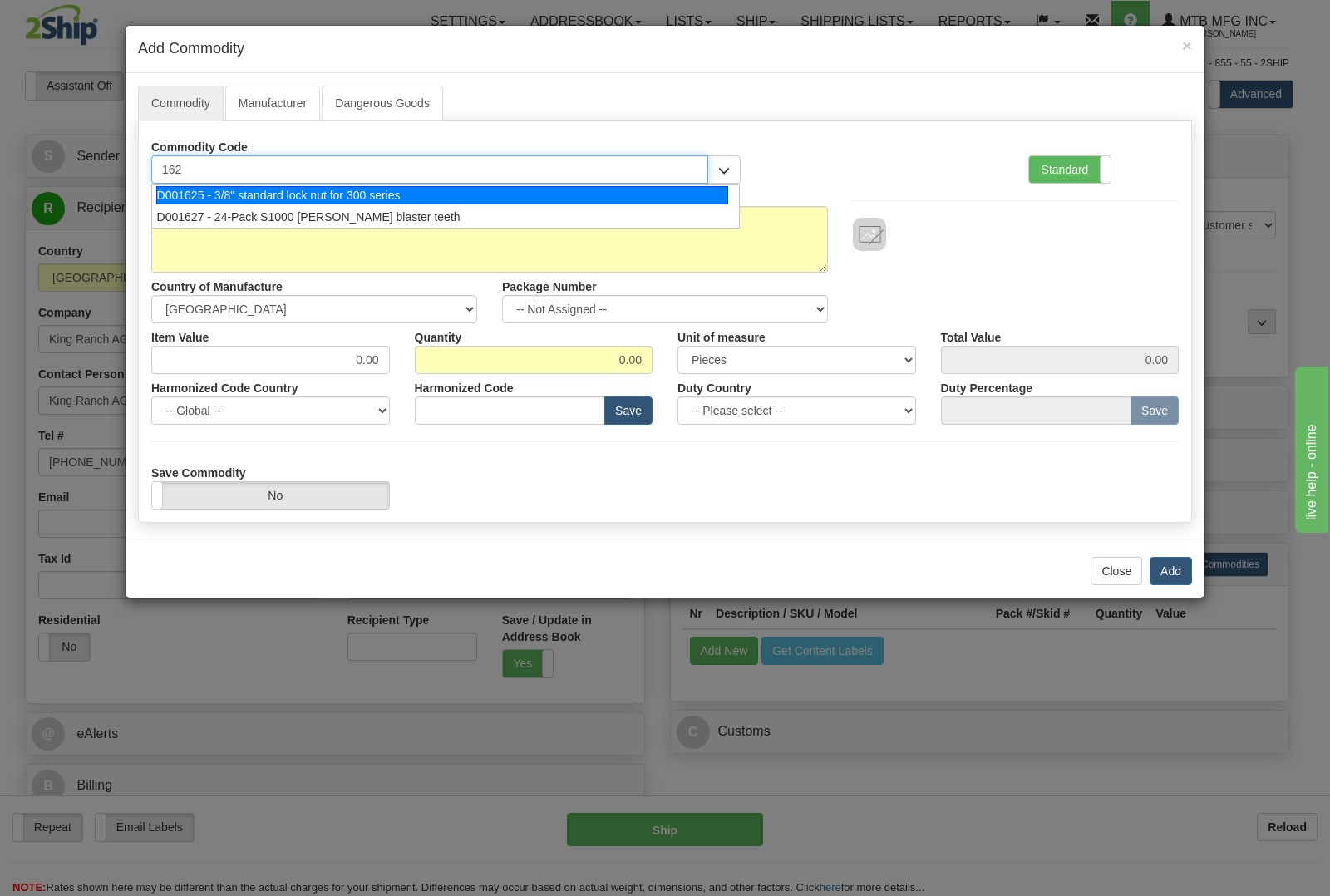
type input "1627"
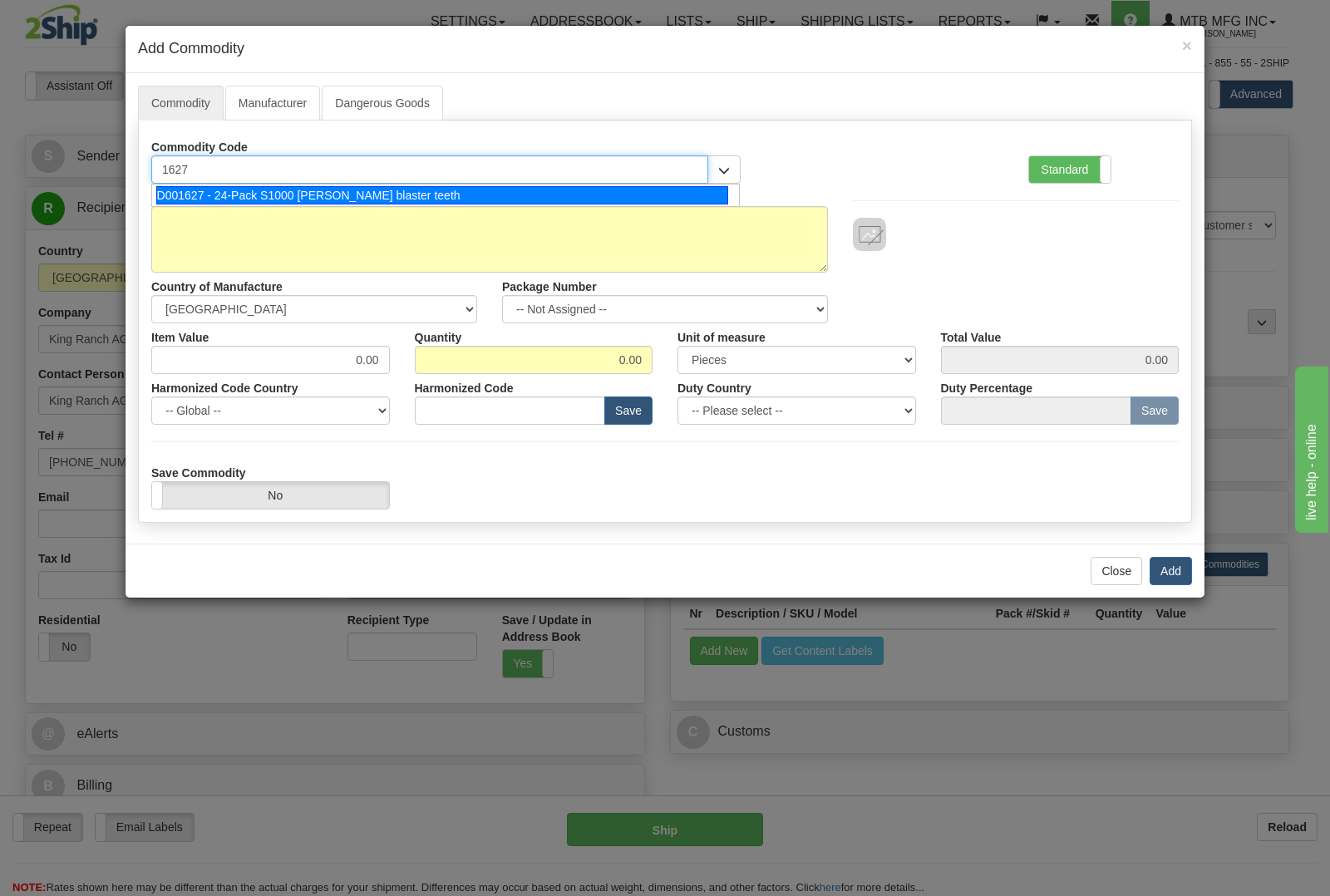
click at [315, 193] on div "D001627 - 24-Pack S1000 stump blaster teeth" at bounding box center [442, 195] width 573 height 19
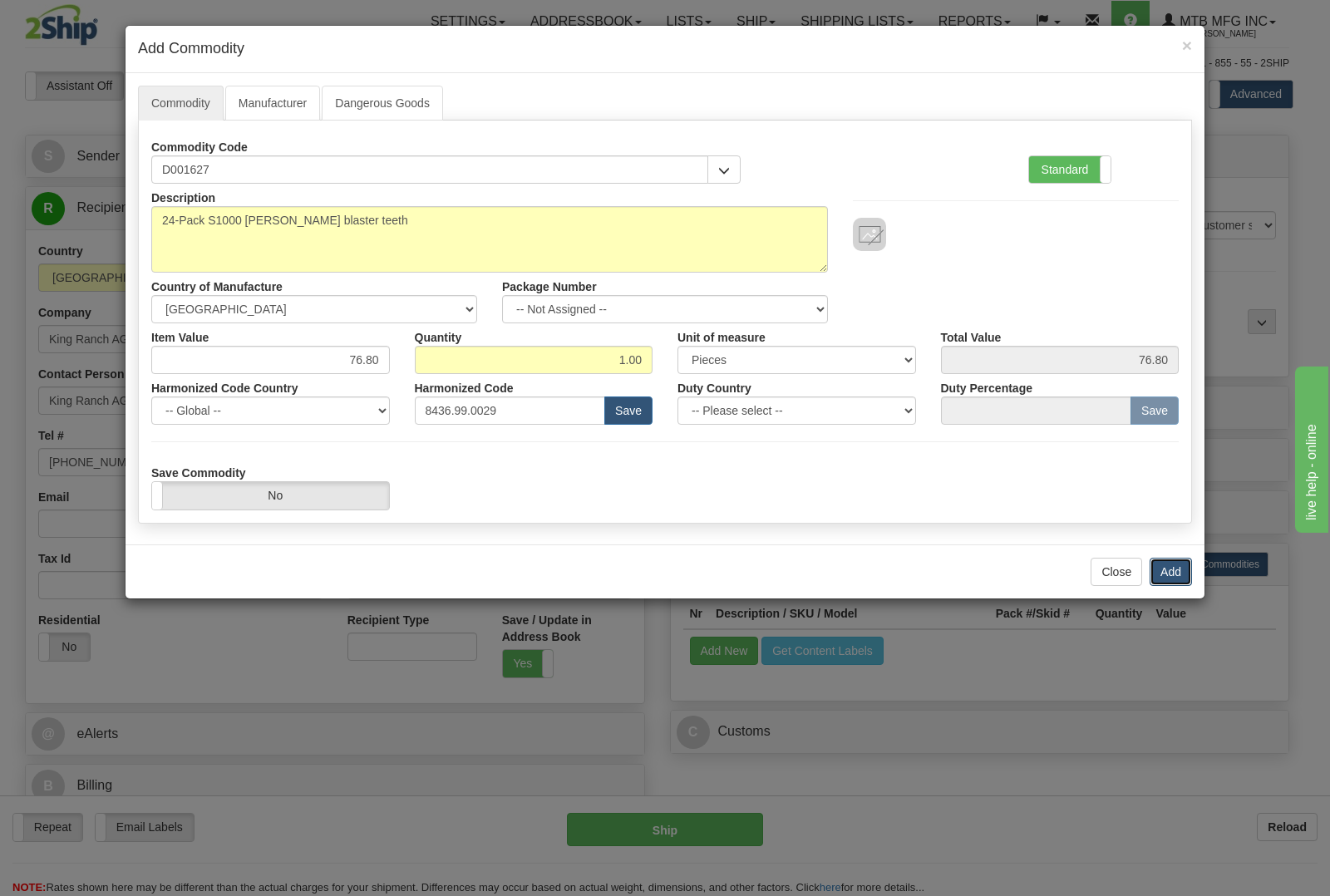
click at [1164, 574] on button "Add" at bounding box center [1170, 572] width 42 height 28
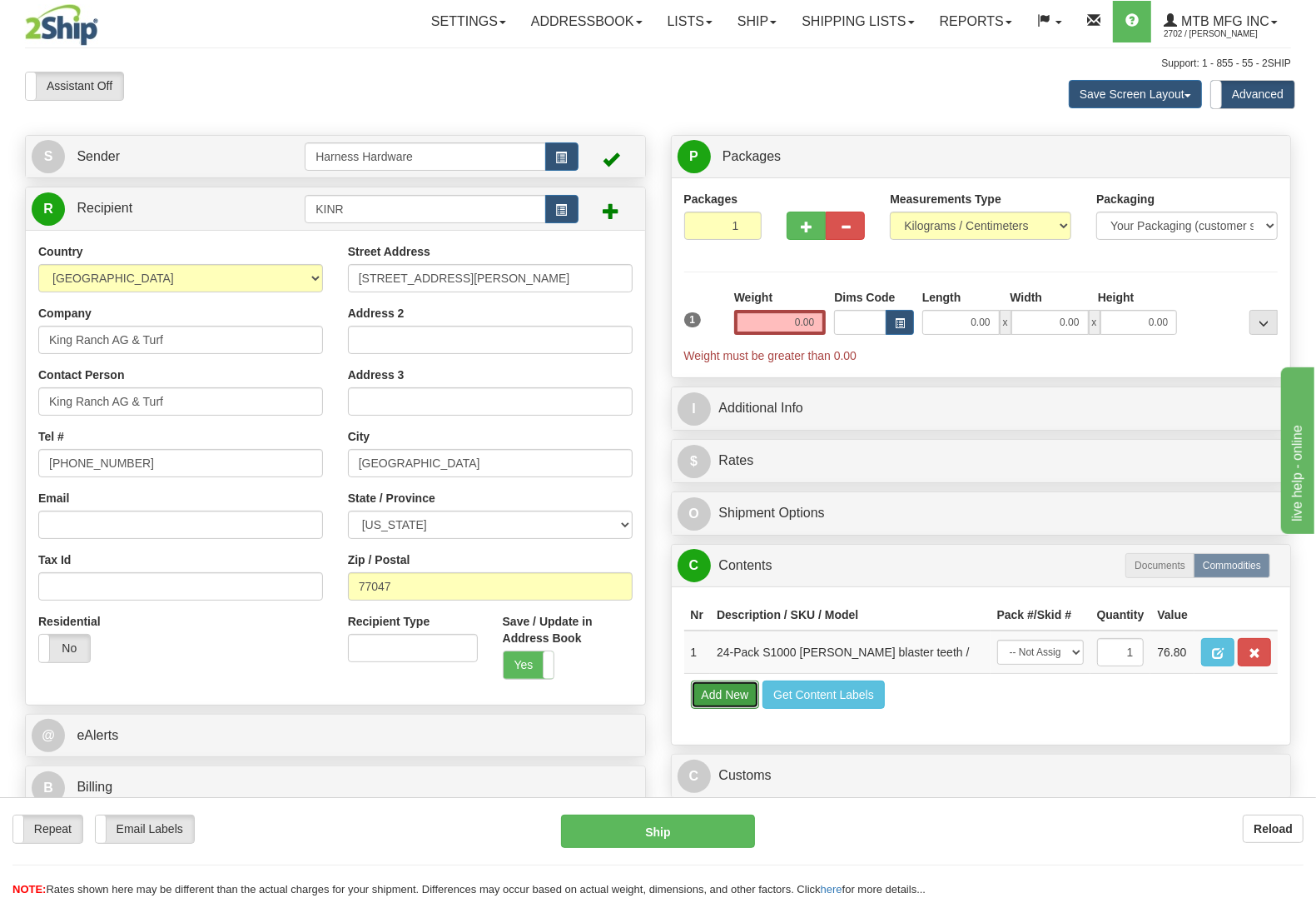
click at [749, 709] on button "Add New" at bounding box center [726, 695] width 69 height 28
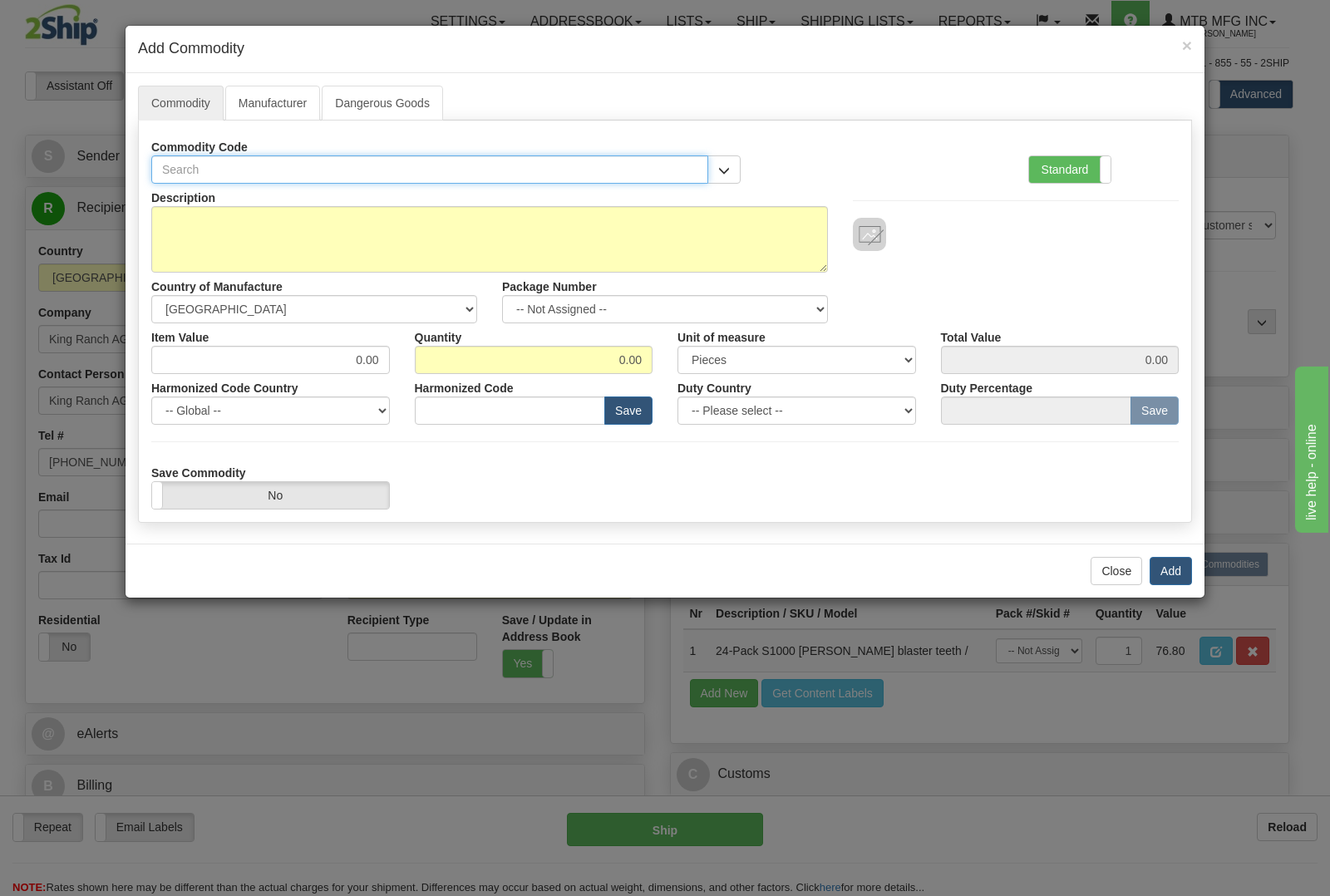
click at [447, 167] on input "text" at bounding box center [430, 169] width 557 height 28
type input "1773"
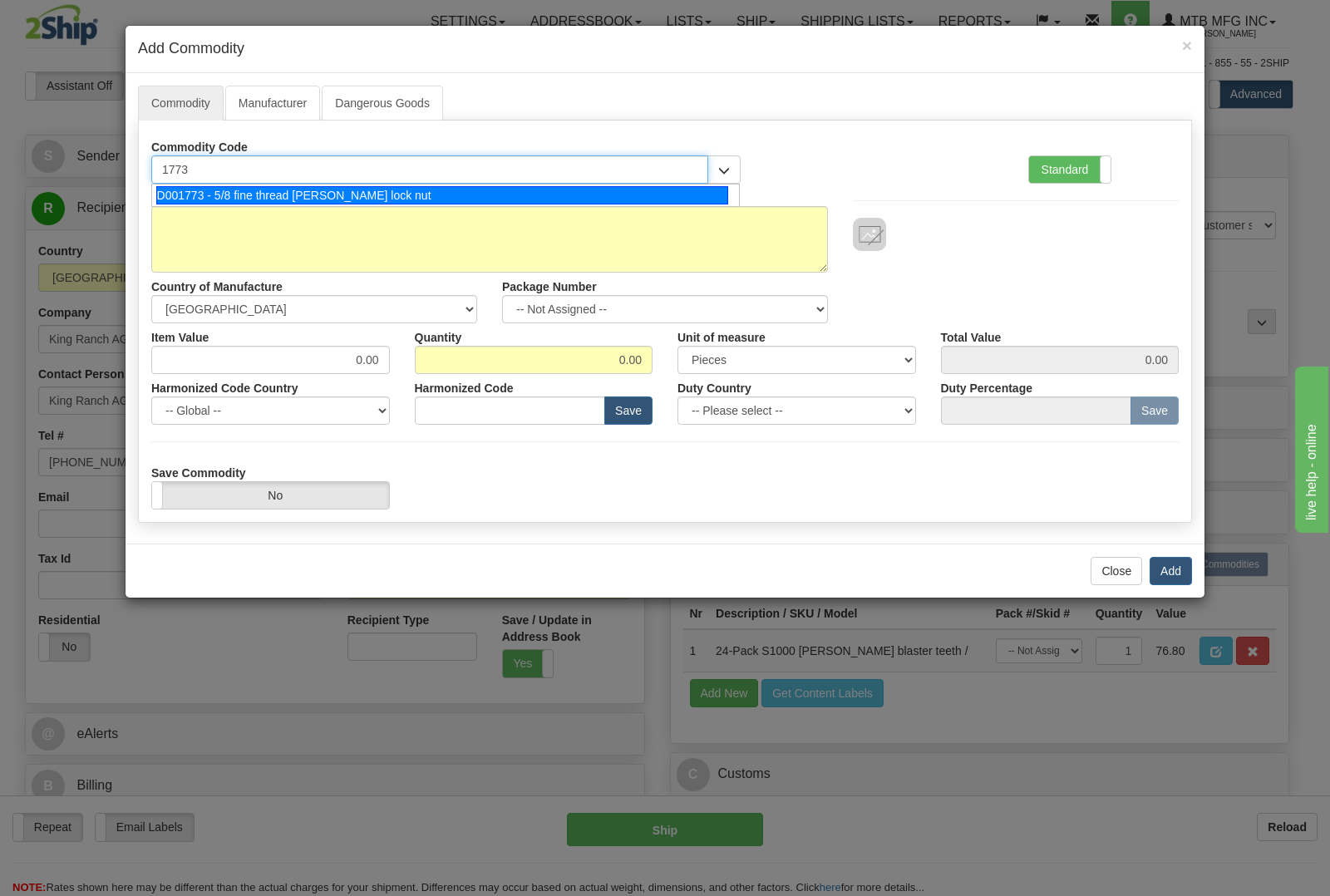
click at [438, 192] on div "D001773 - 5/8 fine thread stover lock nut" at bounding box center [442, 195] width 573 height 19
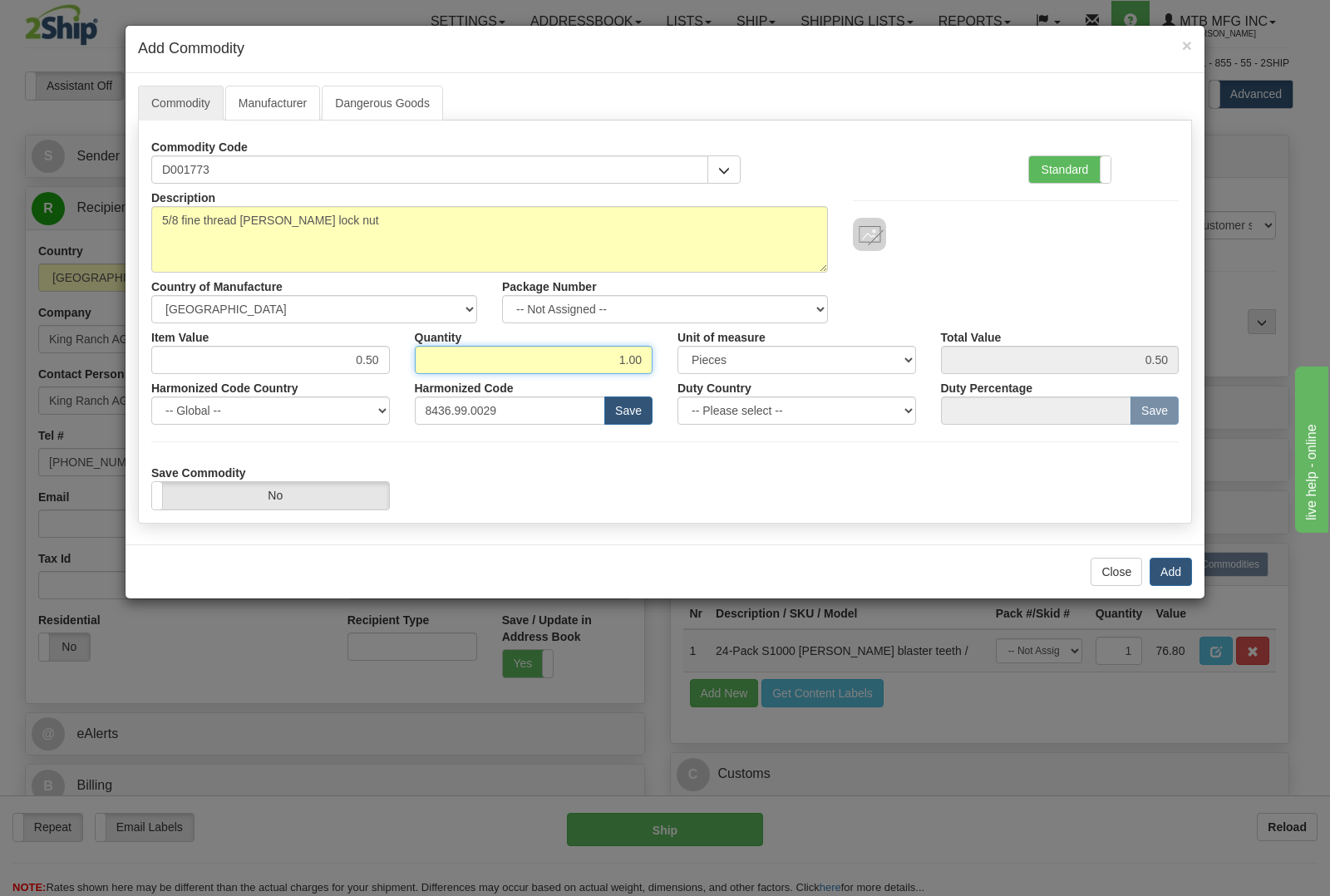
drag, startPoint x: 591, startPoint y: 359, endPoint x: 678, endPoint y: 366, distance: 87.3
click at [678, 366] on div "Item Value 0.50 Quantity 1.00 Unit of measure 3 Thousand Square Inches Adjustme…" at bounding box center [665, 349] width 1052 height 51
type input "10"
type input "5.00"
click at [1169, 562] on button "Add" at bounding box center [1170, 572] width 42 height 28
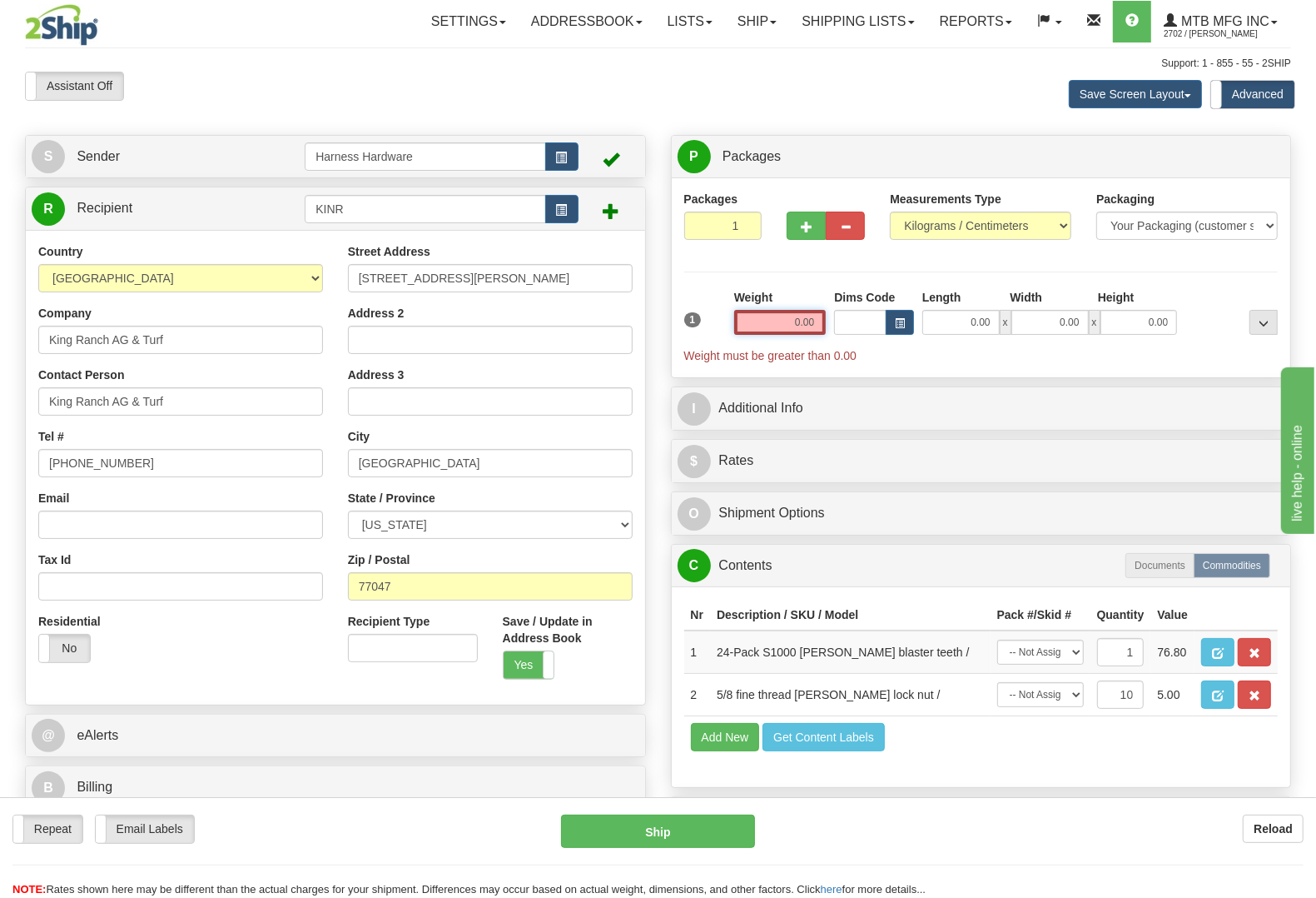
click at [784, 322] on input "0.00" at bounding box center [780, 322] width 93 height 25
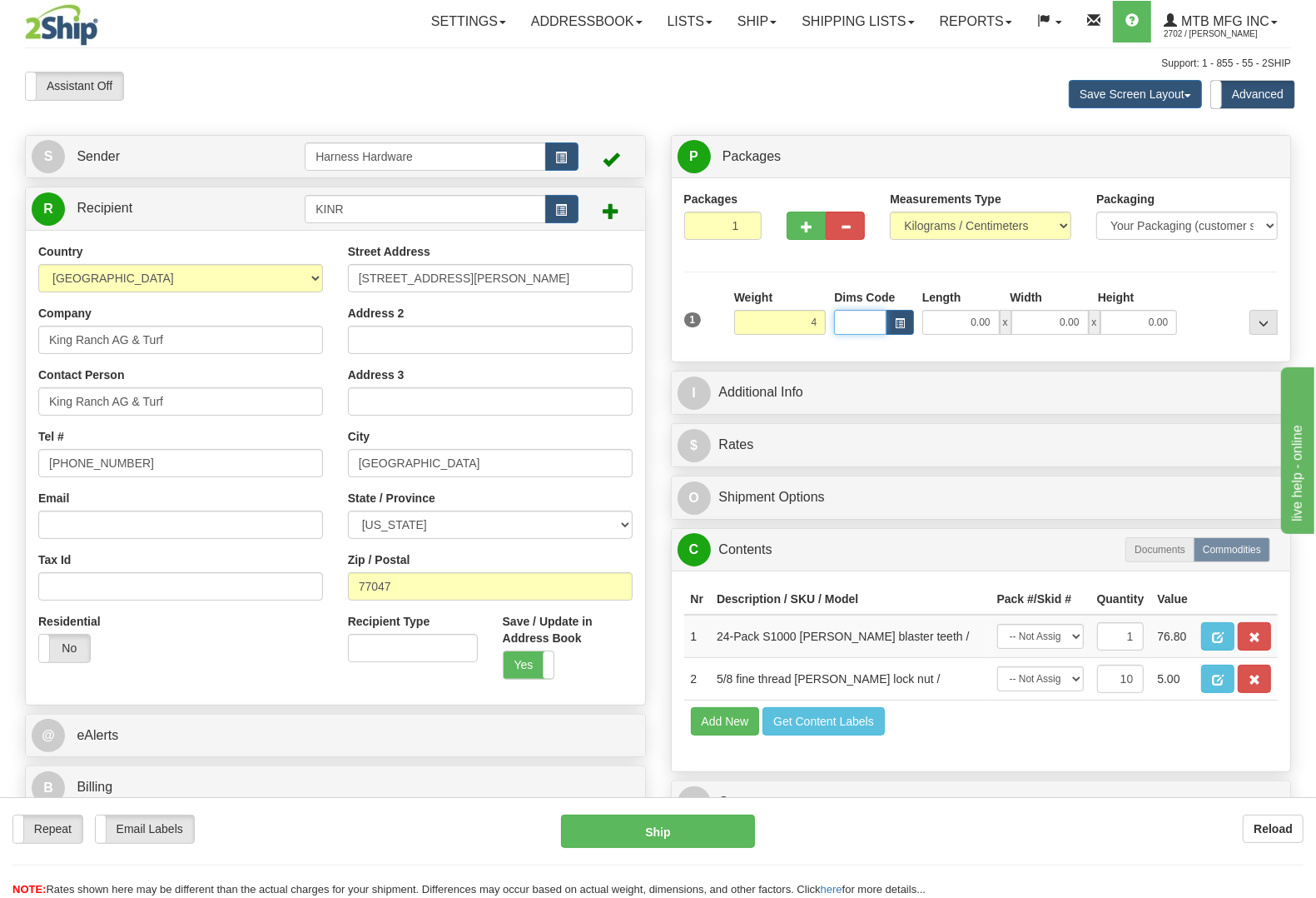
type input "4.00"
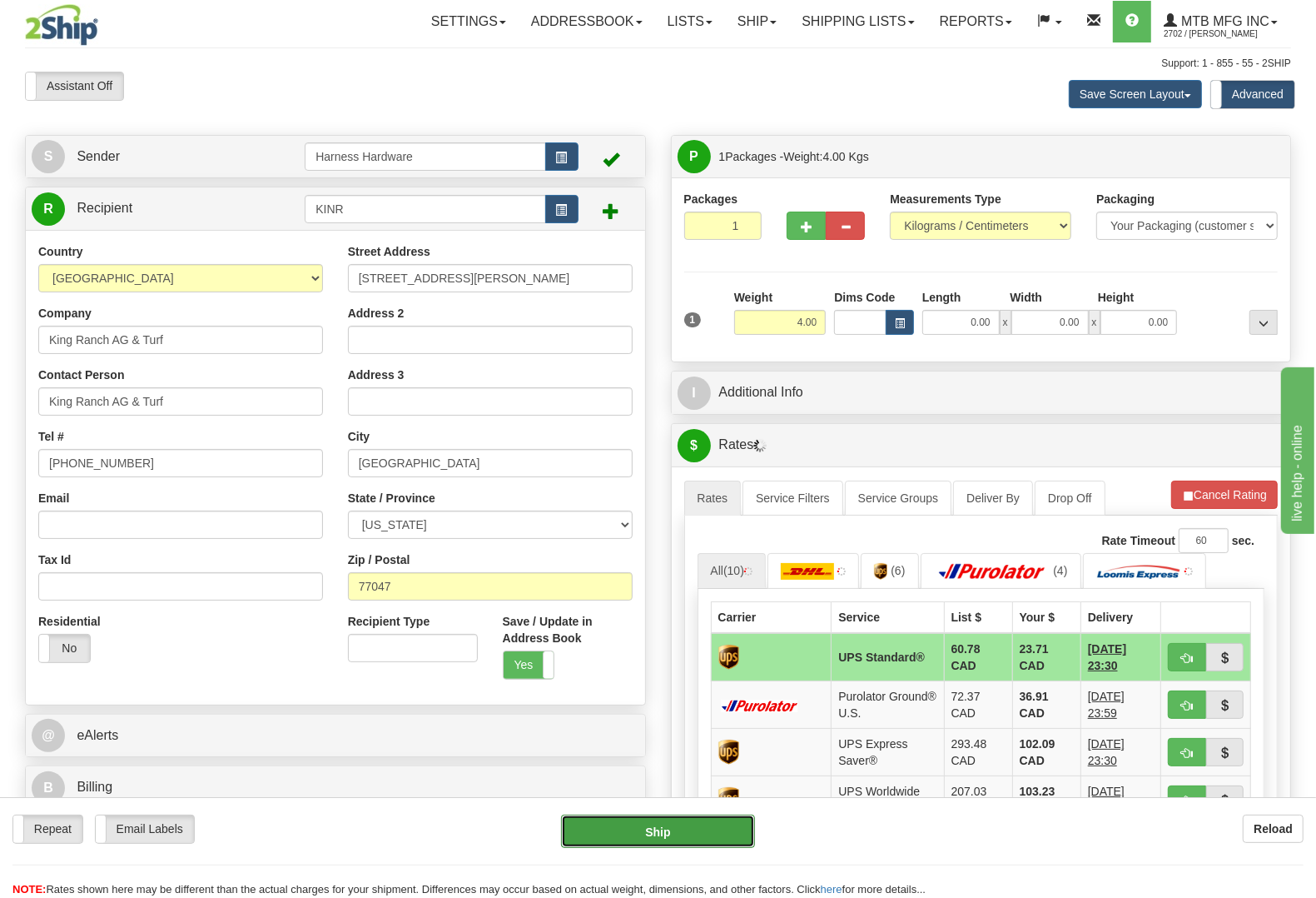
click at [681, 829] on button "Ship" at bounding box center [658, 831] width 194 height 34
type input "11"
